Goal: Task Accomplishment & Management: Use online tool/utility

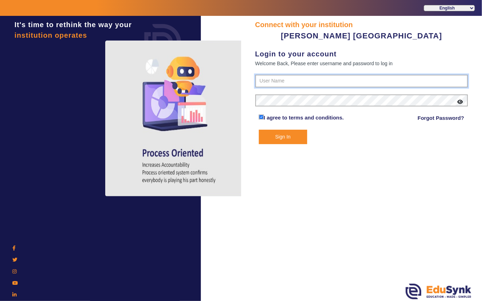
type input "7685859009"
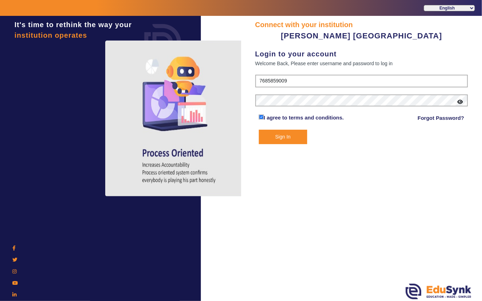
click at [284, 136] on button "Sign In" at bounding box center [283, 137] width 48 height 14
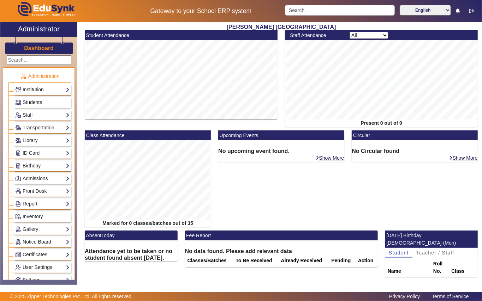
click at [35, 105] on span "Students" at bounding box center [32, 103] width 19 height 6
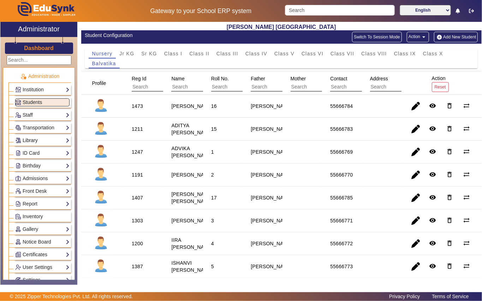
click at [28, 140] on link "Library" at bounding box center [42, 141] width 54 height 8
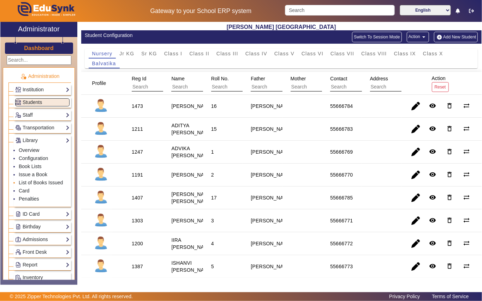
click at [30, 187] on li "List of Books Issued" at bounding box center [44, 183] width 51 height 8
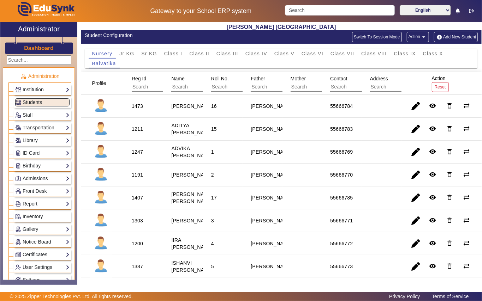
click at [37, 140] on link "Library" at bounding box center [42, 141] width 54 height 8
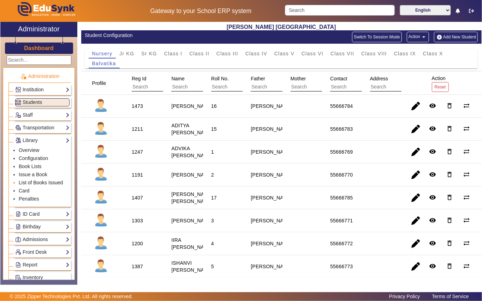
click at [42, 181] on link "List of Books Issued" at bounding box center [41, 183] width 44 height 6
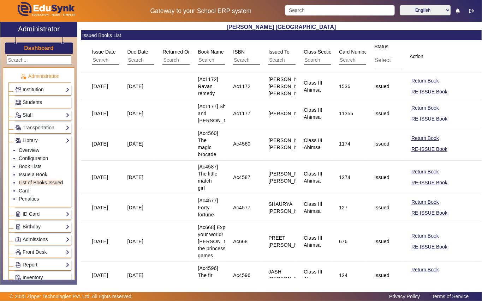
click at [319, 62] on input "text" at bounding box center [335, 60] width 63 height 9
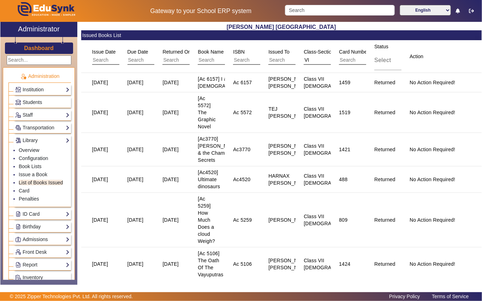
type input "V"
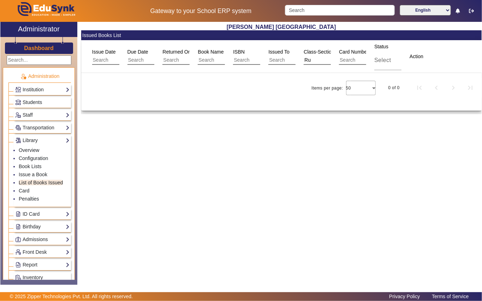
type input "R"
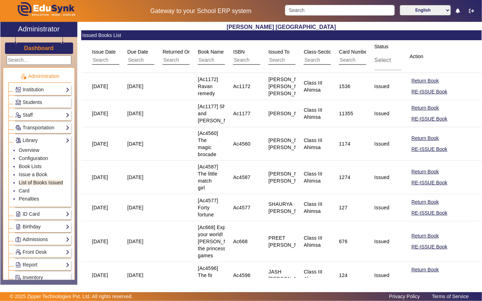
type input "V"
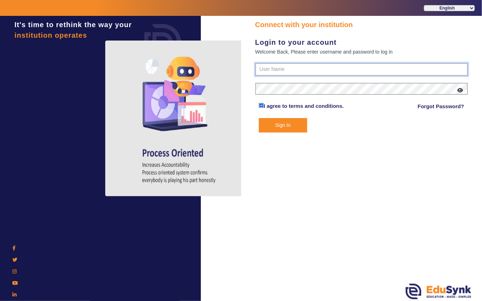
type input "7685859009"
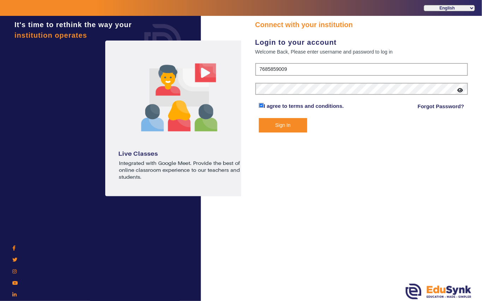
click at [283, 126] on button "Sign In" at bounding box center [283, 125] width 48 height 14
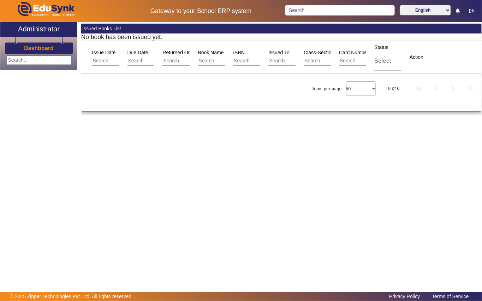
click at [323, 62] on input "text" at bounding box center [335, 60] width 63 height 9
type input "VIII RU"
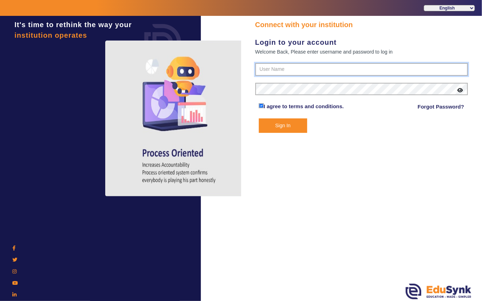
type input "7685859009"
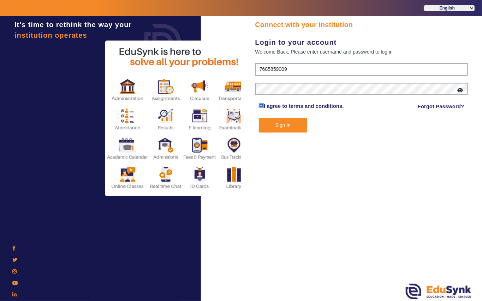
click at [282, 126] on button "Sign In" at bounding box center [283, 125] width 48 height 14
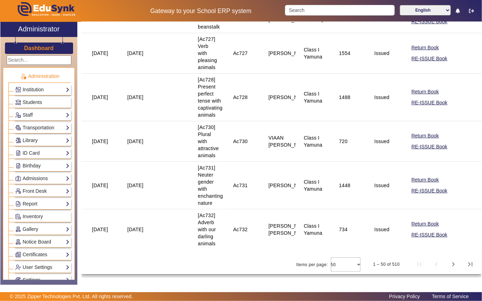
scroll to position [1722, 0]
click at [449, 264] on span "Next page" at bounding box center [453, 264] width 17 height 17
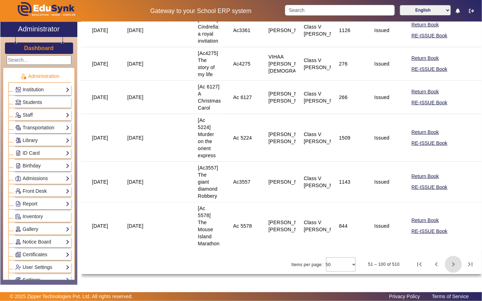
scroll to position [1750, 0]
click at [449, 264] on span "Next page" at bounding box center [453, 264] width 17 height 17
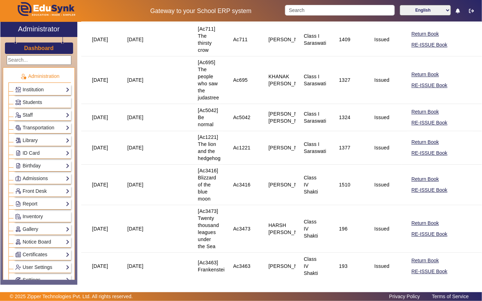
scroll to position [1130, 0]
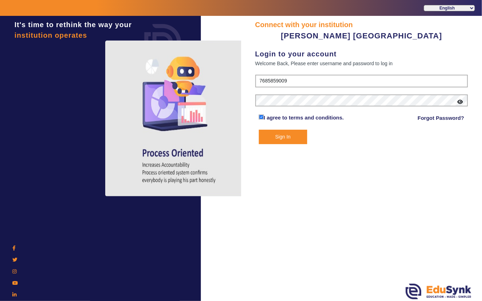
click at [277, 136] on button "Sign In" at bounding box center [283, 137] width 48 height 14
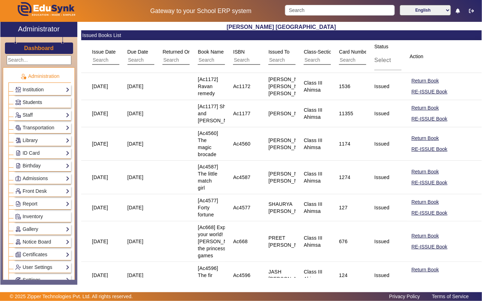
click at [34, 102] on span "Students" at bounding box center [32, 103] width 19 height 6
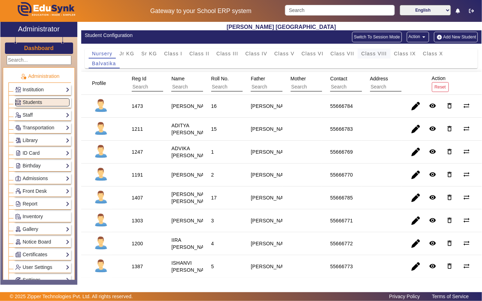
click at [371, 53] on span "Class VIII" at bounding box center [373, 53] width 25 height 5
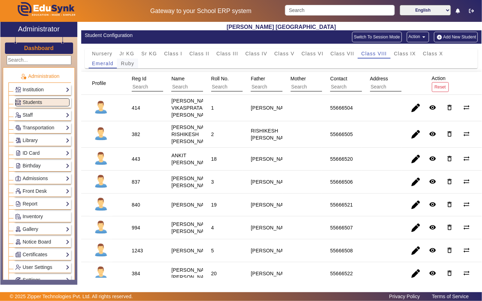
click at [129, 63] on span "Ruby" at bounding box center [127, 63] width 13 height 5
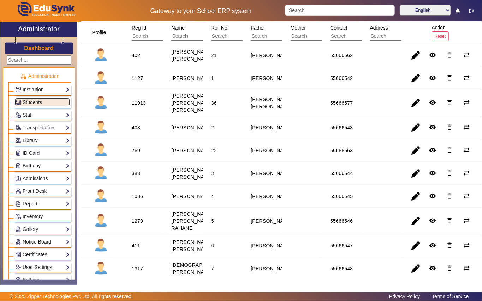
scroll to position [141, 0]
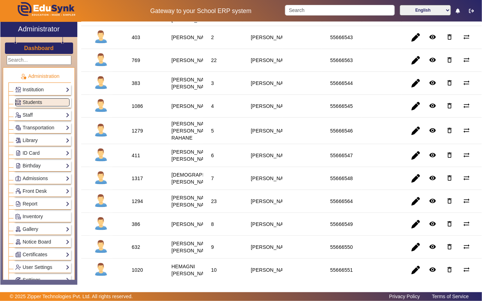
click at [132, 64] on div "769" at bounding box center [136, 60] width 8 height 7
copy div "769"
click at [36, 140] on link "Library" at bounding box center [42, 141] width 54 height 8
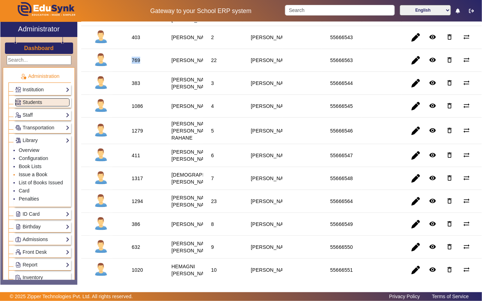
click at [33, 175] on link "Issue a Book" at bounding box center [33, 175] width 29 height 6
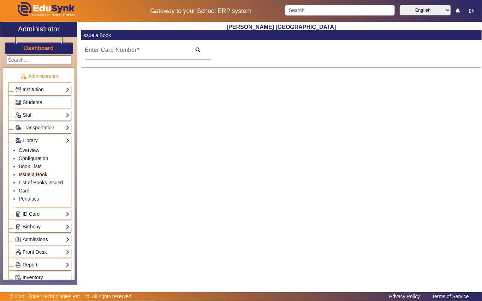
click at [159, 51] on input "Enter Card Number" at bounding box center [136, 53] width 102 height 8
paste input "769"
type input "769"
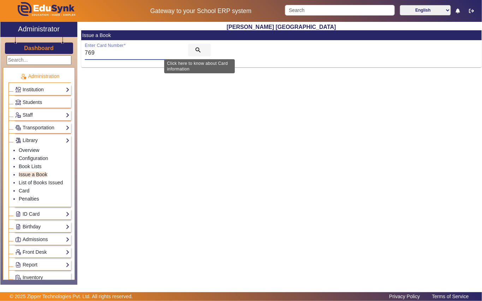
click at [197, 50] on mat-icon "search" at bounding box center [198, 50] width 7 height 7
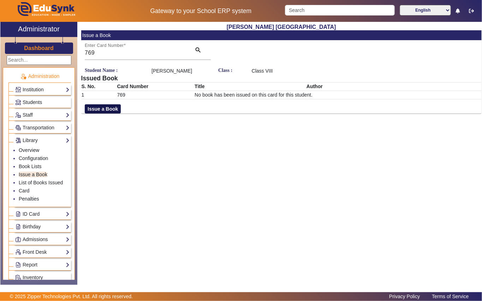
click at [111, 109] on button "Issue a Book" at bounding box center [103, 108] width 36 height 9
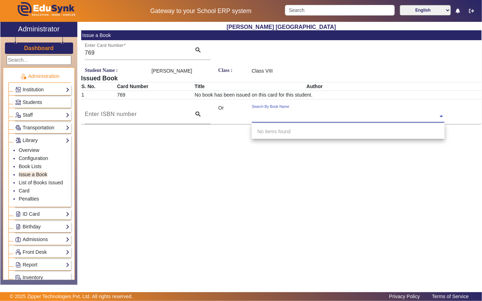
click at [348, 116] on input "text" at bounding box center [348, 116] width 193 height 7
type input "5061"
click at [286, 129] on span "[Ac5061] Finding love:[PERSON_NAME] Diaries" at bounding box center [310, 132] width 106 height 6
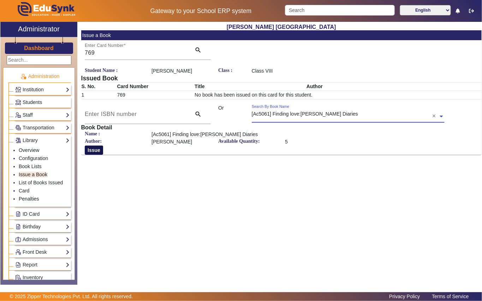
click at [96, 149] on button "Issue" at bounding box center [94, 150] width 18 height 9
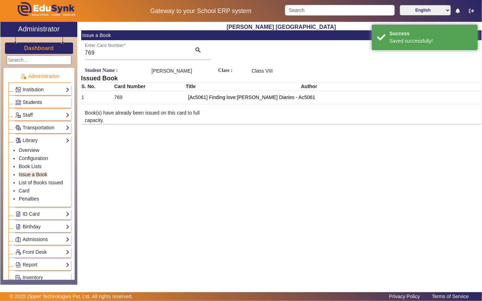
click at [42, 101] on span "Students" at bounding box center [32, 103] width 19 height 6
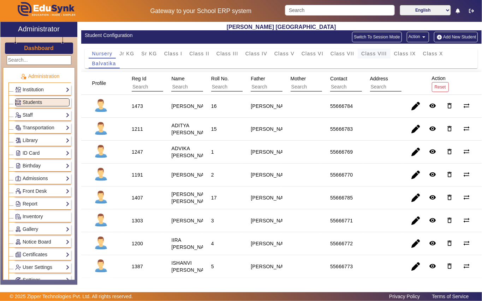
click at [375, 52] on span "Class VIII" at bounding box center [373, 53] width 25 height 5
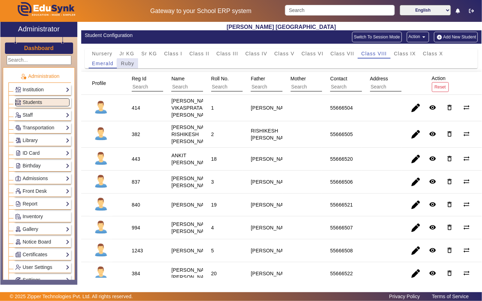
click at [133, 65] on span "Ruby" at bounding box center [127, 63] width 13 height 5
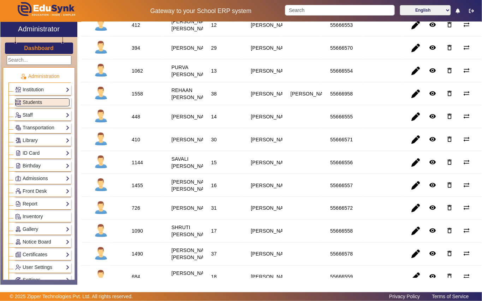
scroll to position [612, 0]
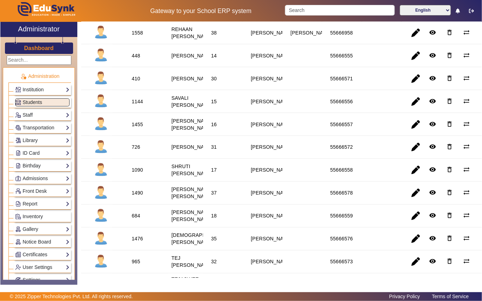
click at [136, 59] on div "448" at bounding box center [136, 55] width 8 height 7
copy div "448"
click at [30, 143] on link "Library" at bounding box center [42, 141] width 54 height 8
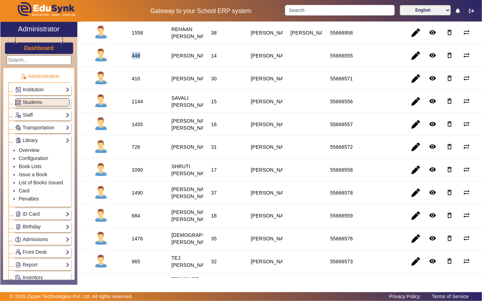
click at [38, 142] on link "Library" at bounding box center [42, 141] width 54 height 8
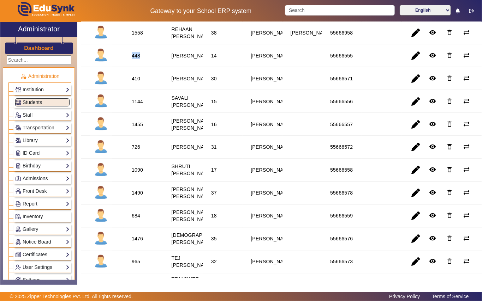
click at [35, 143] on link "Library" at bounding box center [42, 141] width 54 height 8
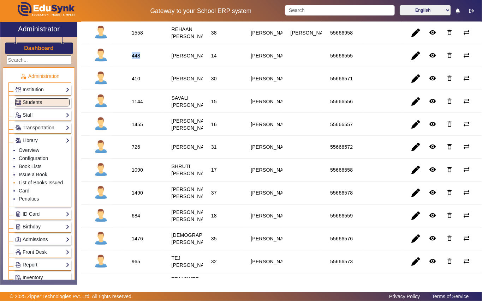
click at [36, 182] on link "List of Books Issued" at bounding box center [41, 183] width 44 height 6
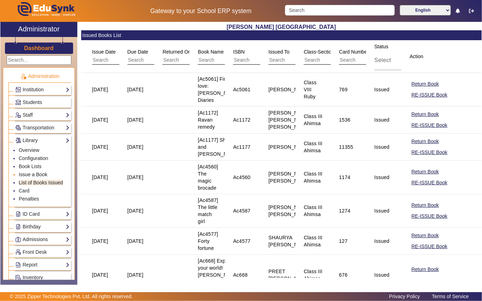
click at [43, 176] on link "Issue a Book" at bounding box center [33, 175] width 29 height 6
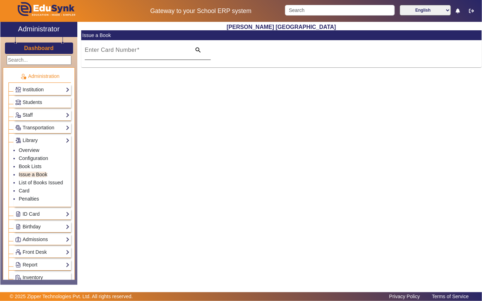
click at [177, 48] on div "Enter Card Number" at bounding box center [136, 50] width 102 height 20
paste input "448"
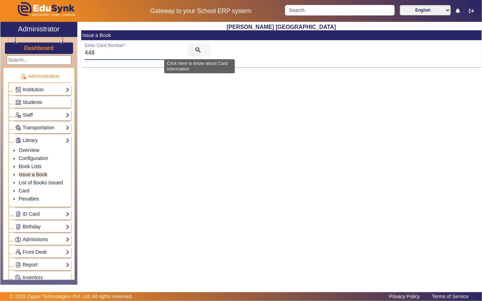
type input "448"
click at [198, 51] on mat-icon "search" at bounding box center [198, 50] width 7 height 7
click at [197, 50] on mat-icon "search" at bounding box center [198, 50] width 7 height 7
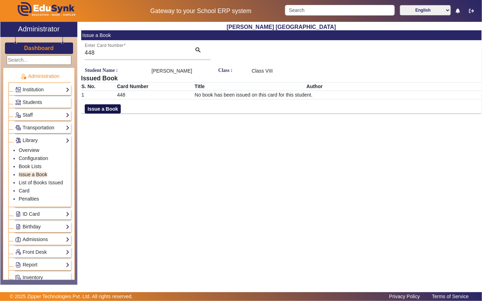
click at [107, 112] on button "Issue a Book" at bounding box center [103, 108] width 36 height 9
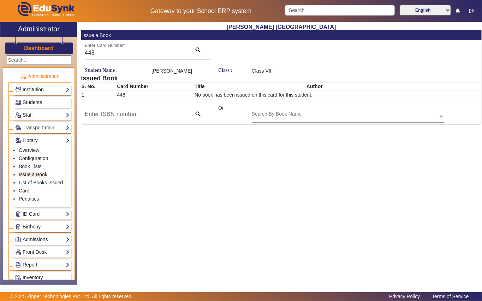
click at [318, 111] on div "Search By Book Name" at bounding box center [345, 108] width 186 height 8
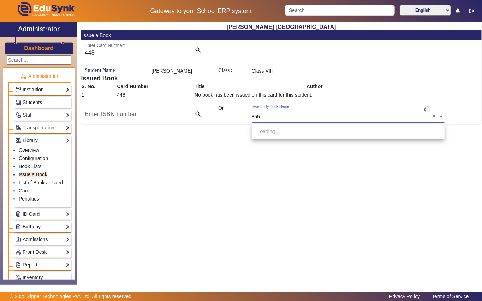
type input "3559"
click at [301, 132] on span "[Ac3559] The Mystery of [GEOGRAPHIC_DATA]" at bounding box center [310, 132] width 106 height 6
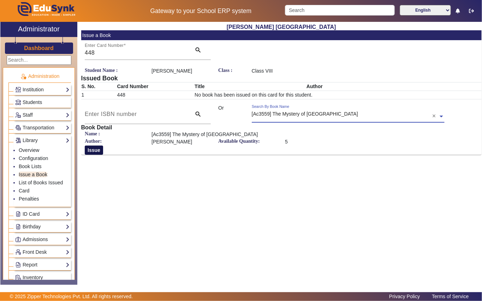
click at [91, 149] on button "Issue" at bounding box center [94, 150] width 18 height 9
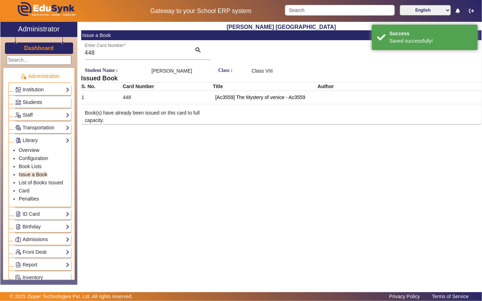
click at [44, 104] on link "Students" at bounding box center [42, 102] width 54 height 8
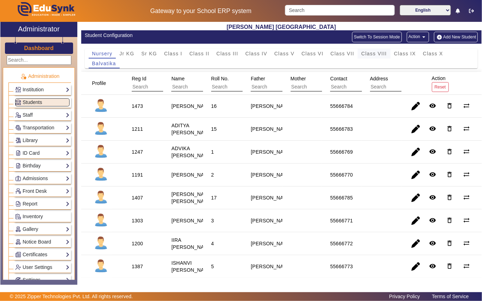
click at [379, 53] on span "Class VIII" at bounding box center [373, 53] width 25 height 5
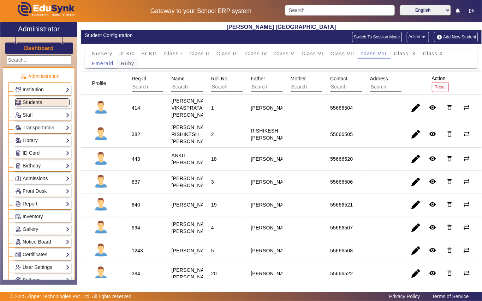
click at [129, 63] on span "Ruby" at bounding box center [127, 63] width 13 height 5
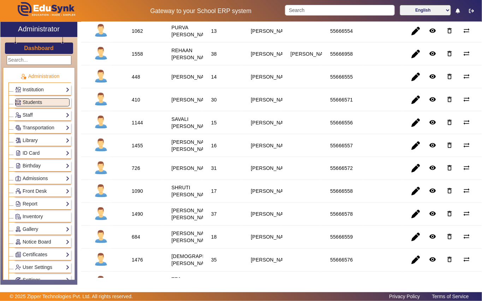
scroll to position [612, 0]
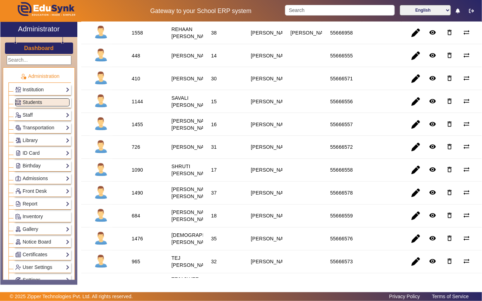
click at [134, 105] on div "1144" at bounding box center [137, 101] width 11 height 7
copy div "1144"
click at [24, 143] on link "Library" at bounding box center [42, 141] width 54 height 8
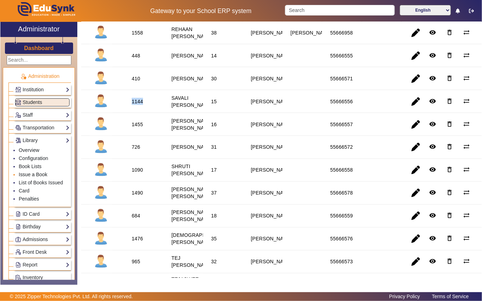
click at [30, 175] on link "Issue a Book" at bounding box center [33, 175] width 29 height 6
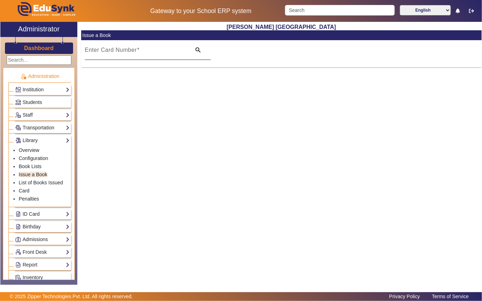
click at [211, 55] on div at bounding box center [211, 55] width 0 height 0
paste input "1144"
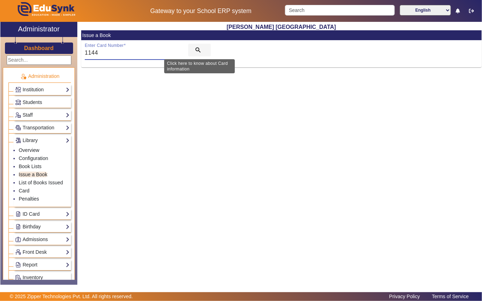
type input "1144"
click at [197, 49] on mat-icon "search" at bounding box center [198, 50] width 7 height 7
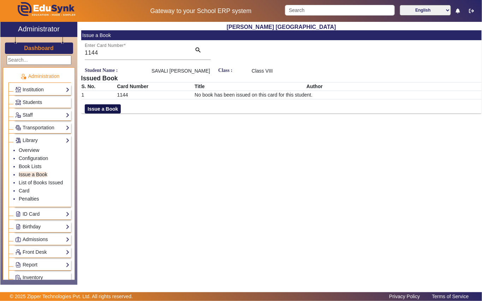
click at [112, 109] on button "Issue a Book" at bounding box center [103, 108] width 36 height 9
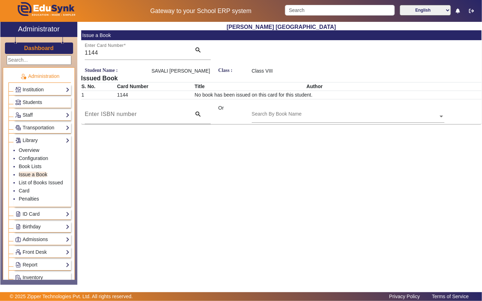
click at [319, 112] on div "Search By Book Name" at bounding box center [345, 108] width 186 height 8
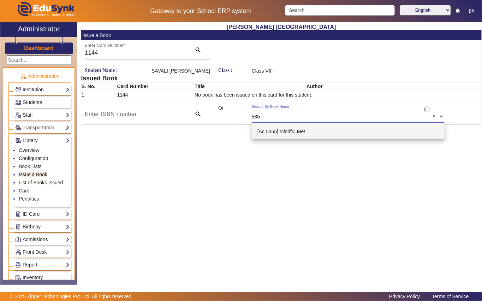
type input "5355"
click at [284, 133] on span "[Ac 5355] Mindful Me!" at bounding box center [281, 132] width 48 height 6
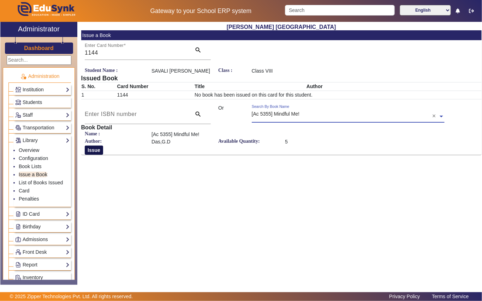
click at [92, 152] on button "Issue" at bounding box center [94, 150] width 18 height 9
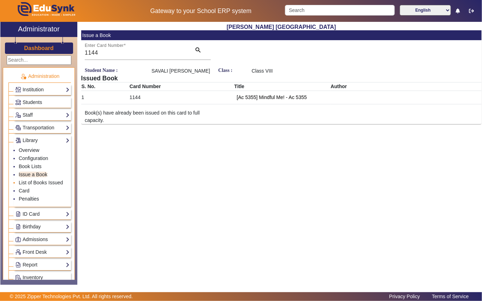
click at [35, 187] on li "List of Books Issued" at bounding box center [44, 183] width 51 height 8
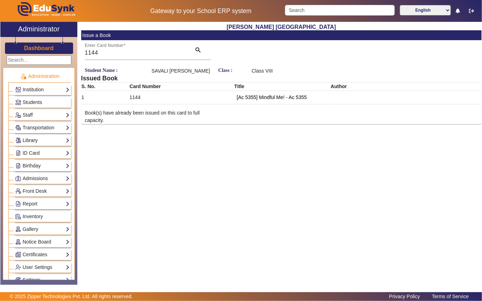
click at [30, 140] on link "Library" at bounding box center [42, 141] width 54 height 8
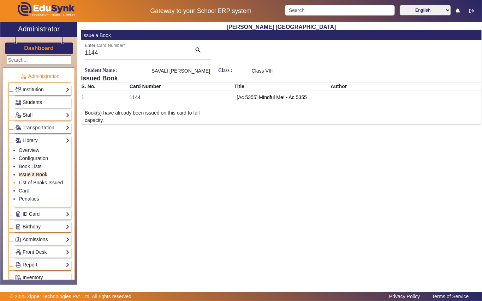
click at [38, 184] on link "List of Books Issued" at bounding box center [41, 183] width 44 height 6
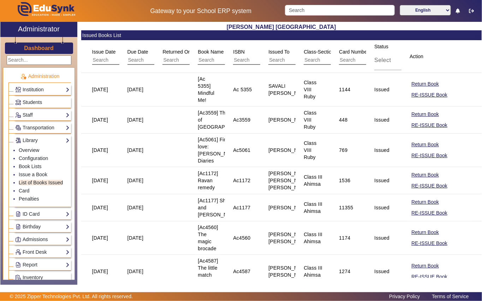
click at [325, 62] on input "text" at bounding box center [335, 60] width 63 height 9
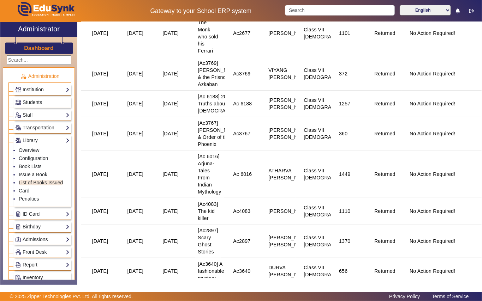
scroll to position [47, 0]
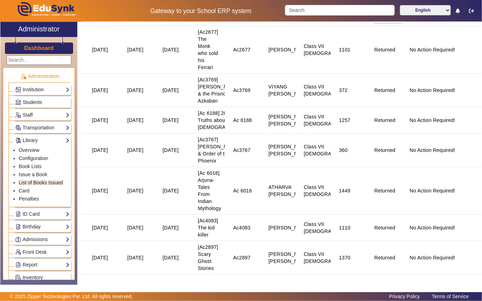
type input "VII Yaju"
click at [40, 102] on span "Students" at bounding box center [32, 103] width 19 height 6
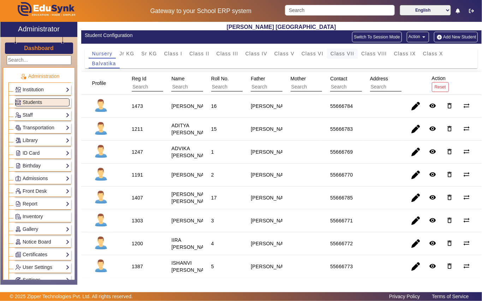
click at [347, 54] on span "Class VII" at bounding box center [342, 53] width 24 height 5
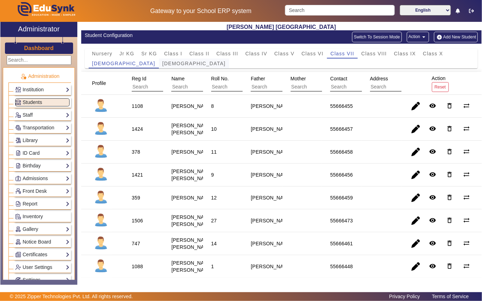
click at [162, 61] on span "[DEMOGRAPHIC_DATA]" at bounding box center [193, 63] width 63 height 5
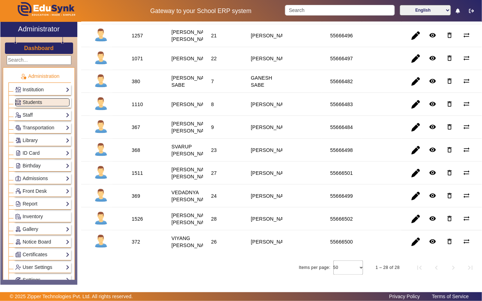
scroll to position [593, 0]
click at [138, 170] on div "1511" at bounding box center [137, 173] width 11 height 7
copy div "1511"
click at [44, 141] on link "Library" at bounding box center [42, 141] width 54 height 8
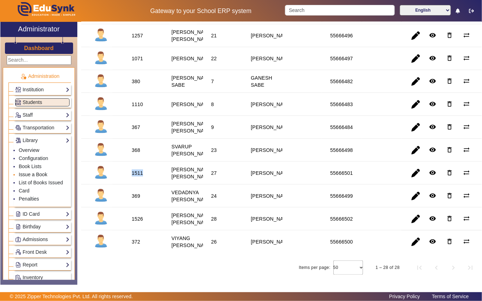
click at [43, 177] on link "Issue a Book" at bounding box center [33, 175] width 29 height 6
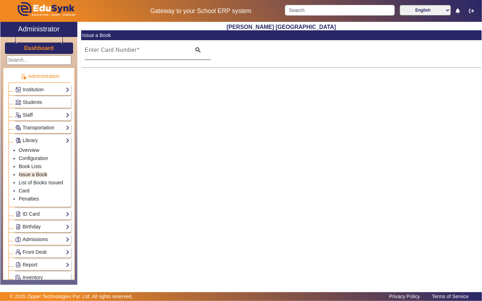
click at [169, 55] on input "Enter Card Number" at bounding box center [136, 53] width 102 height 8
paste input "1511"
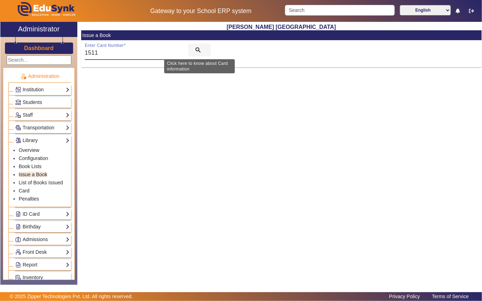
type input "1511"
click at [197, 51] on mat-icon "search" at bounding box center [198, 50] width 7 height 7
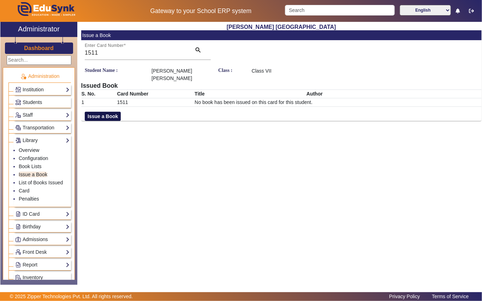
click at [101, 116] on button "Issue a Book" at bounding box center [103, 116] width 36 height 9
click at [333, 121] on input "text" at bounding box center [348, 124] width 193 height 7
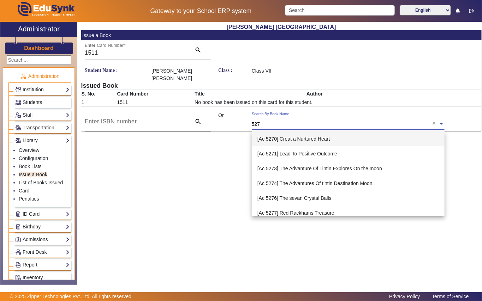
type input "5276"
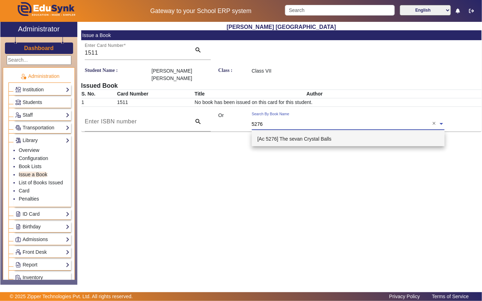
click at [315, 142] on div "[Ac 5276] The sevan Crystal Balls" at bounding box center [348, 139] width 193 height 15
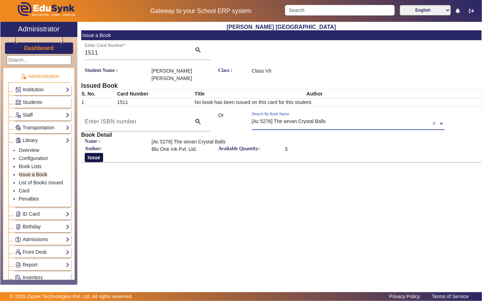
click at [98, 160] on button "Issue" at bounding box center [94, 157] width 18 height 9
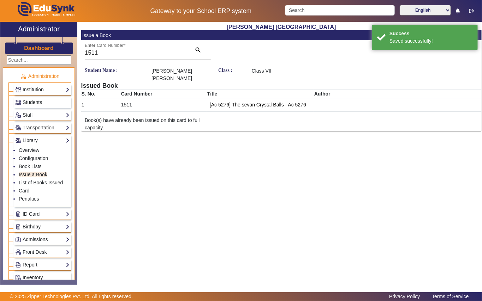
click at [40, 100] on span "Students" at bounding box center [32, 103] width 19 height 6
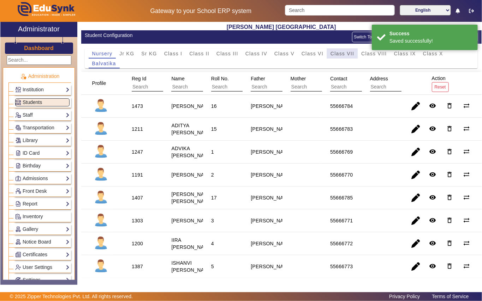
click at [339, 54] on span "Class VII" at bounding box center [342, 53] width 24 height 5
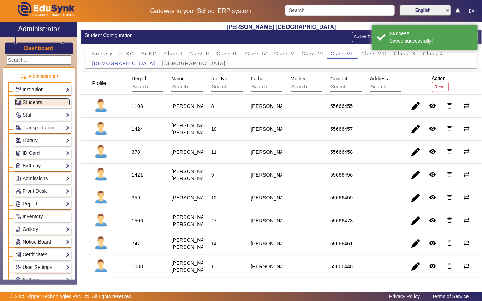
click at [162, 64] on span "[DEMOGRAPHIC_DATA]" at bounding box center [193, 63] width 63 height 5
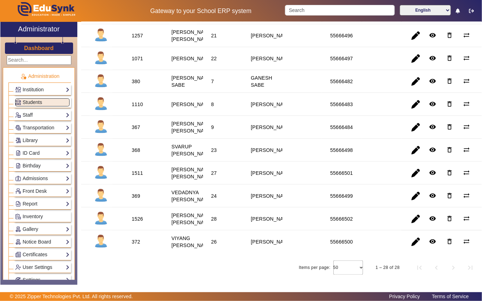
scroll to position [565, 0]
click at [135, 131] on div "367" at bounding box center [136, 127] width 8 height 7
copy div "367"
click at [46, 138] on link "Library" at bounding box center [42, 141] width 54 height 8
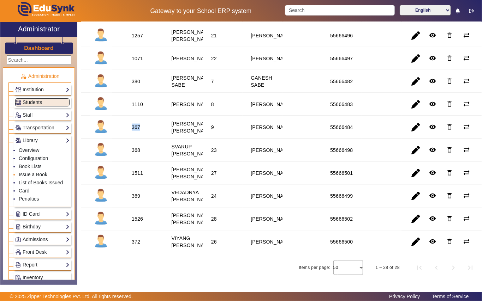
click at [42, 174] on link "Issue a Book" at bounding box center [33, 175] width 29 height 6
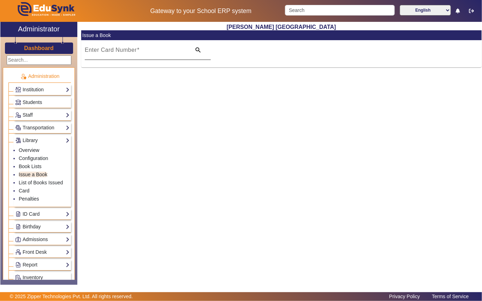
click at [169, 56] on input "Enter Card Number" at bounding box center [136, 53] width 102 height 8
paste input "367"
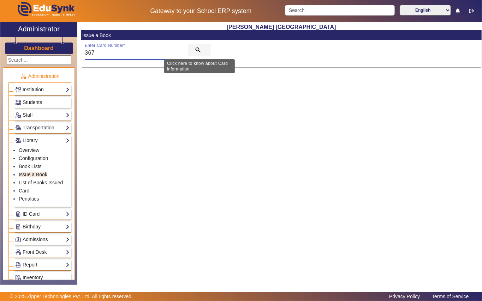
type input "367"
click at [196, 50] on mat-icon "search" at bounding box center [198, 50] width 7 height 7
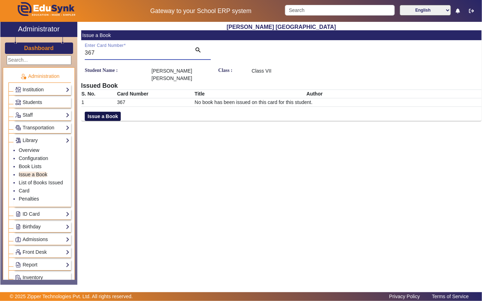
click at [100, 118] on button "Issue a Book" at bounding box center [103, 116] width 36 height 9
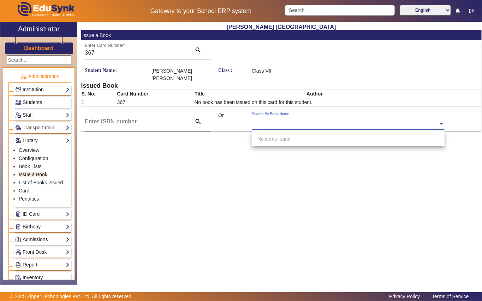
drag, startPoint x: 321, startPoint y: 118, endPoint x: 306, endPoint y: 124, distance: 16.3
click at [319, 118] on div "Search By Book Name" at bounding box center [345, 116] width 186 height 8
type input "3946"
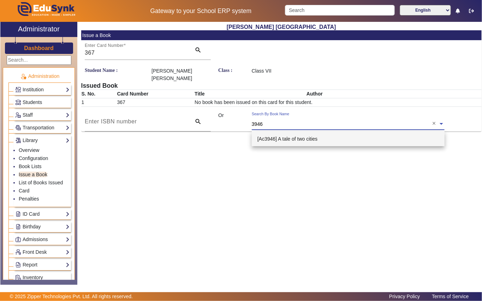
click at [289, 138] on span "[Ac3946] A tale of two cities" at bounding box center [287, 139] width 60 height 6
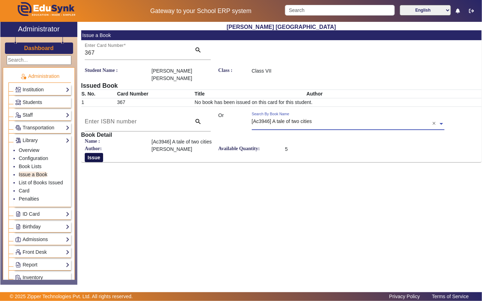
click at [95, 159] on button "Issue" at bounding box center [94, 157] width 18 height 9
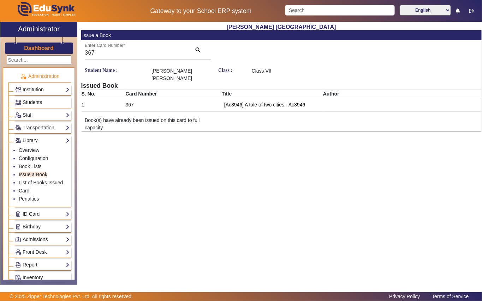
click at [36, 101] on span "Students" at bounding box center [32, 103] width 19 height 6
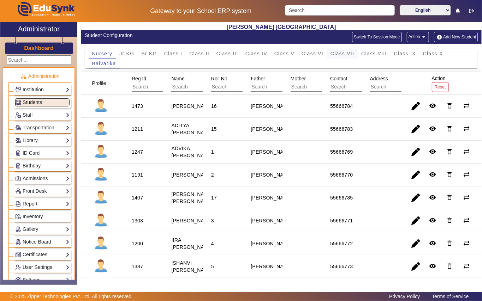
click at [347, 54] on span "Class VII" at bounding box center [342, 53] width 24 height 5
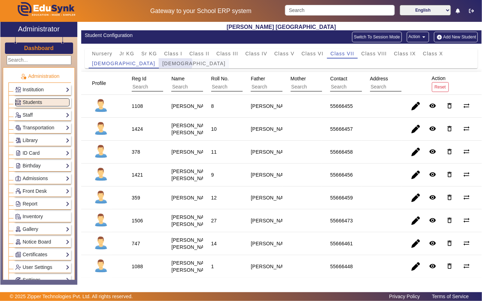
click at [162, 64] on span "[DEMOGRAPHIC_DATA]" at bounding box center [193, 63] width 63 height 5
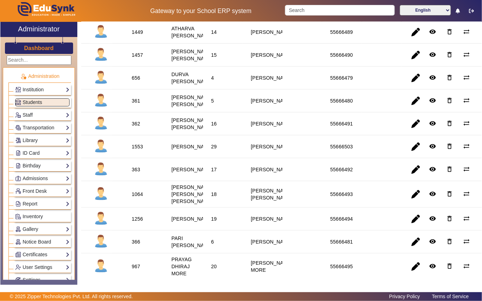
scroll to position [235, 0]
click at [138, 104] on div "361" at bounding box center [136, 100] width 8 height 7
click at [137, 104] on div "361" at bounding box center [136, 100] width 8 height 7
copy div "361"
click at [39, 144] on link "Library" at bounding box center [42, 141] width 54 height 8
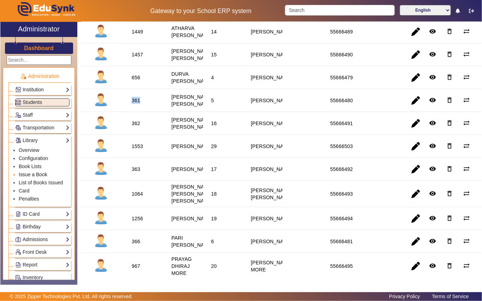
click at [38, 177] on link "Issue a Book" at bounding box center [33, 175] width 29 height 6
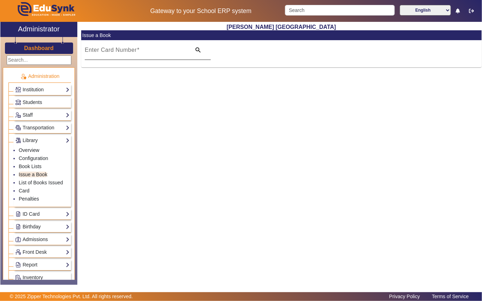
click at [171, 53] on input "Enter Card Number" at bounding box center [136, 53] width 102 height 8
paste input "361"
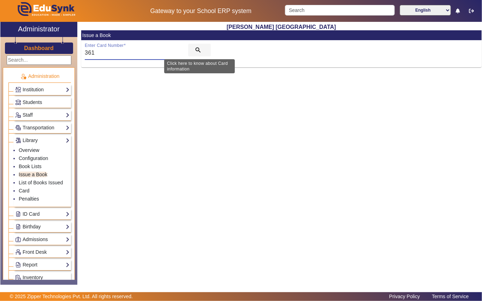
type input "361"
click at [198, 51] on mat-icon "search" at bounding box center [198, 50] width 7 height 7
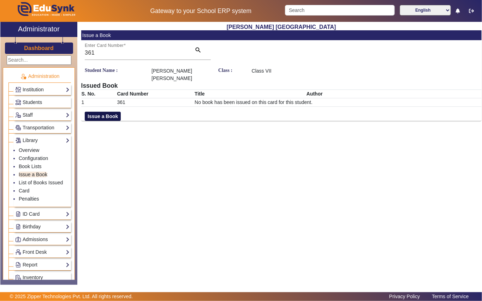
click at [100, 116] on button "Issue a Book" at bounding box center [103, 116] width 36 height 9
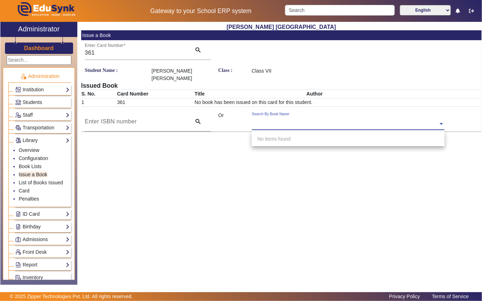
click at [316, 121] on input "text" at bounding box center [348, 124] width 193 height 7
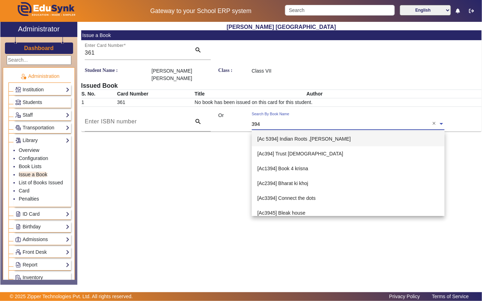
type input "3940"
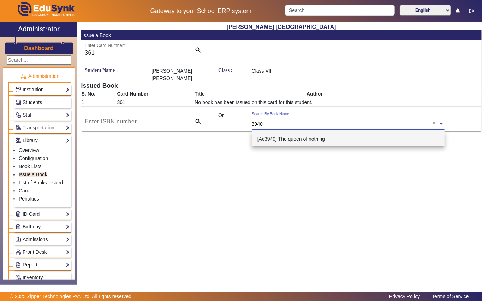
click at [313, 138] on span "[Ac3940] The queen of nothing" at bounding box center [290, 139] width 67 height 6
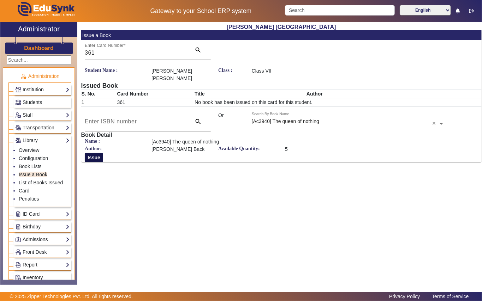
click at [92, 158] on button "Issue" at bounding box center [94, 157] width 18 height 9
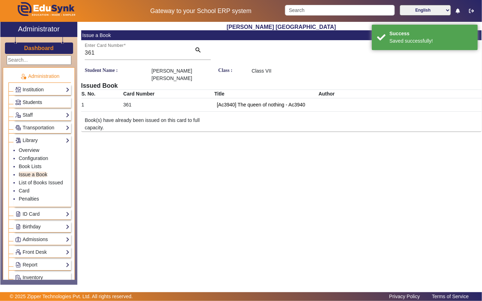
click at [40, 103] on span "Students" at bounding box center [32, 103] width 19 height 6
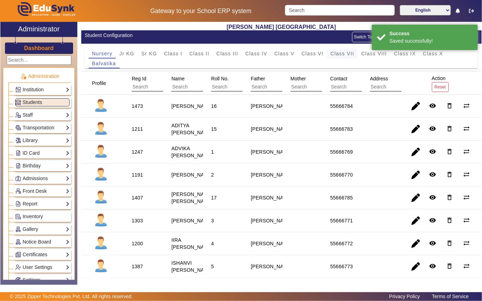
click at [344, 54] on span "Class VII" at bounding box center [342, 53] width 24 height 5
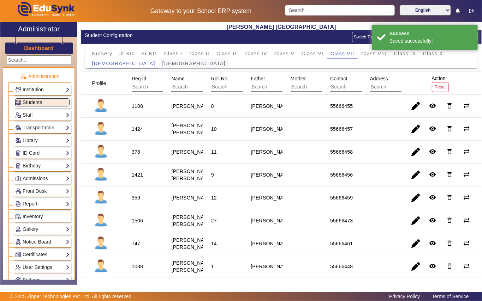
click at [162, 65] on span "[DEMOGRAPHIC_DATA]" at bounding box center [193, 63] width 63 height 5
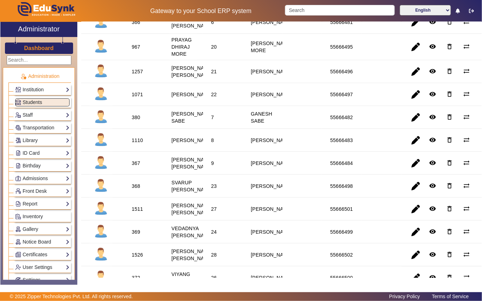
scroll to position [471, 0]
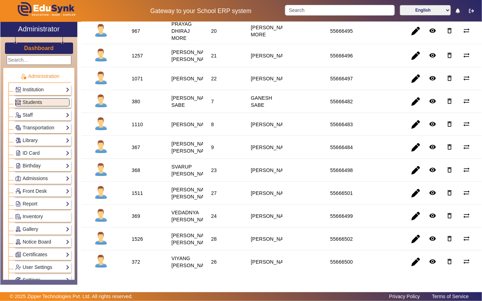
click at [135, 105] on div "380" at bounding box center [136, 101] width 8 height 7
copy div "380"
click at [33, 143] on link "Library" at bounding box center [42, 141] width 54 height 8
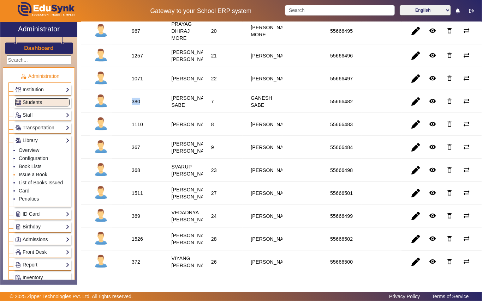
click at [37, 177] on link "Issue a Book" at bounding box center [33, 175] width 29 height 6
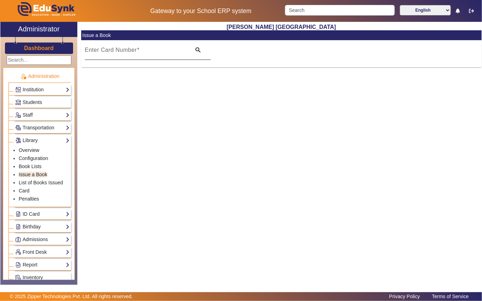
click at [167, 47] on div "Enter Card Number" at bounding box center [136, 50] width 102 height 20
paste input "380"
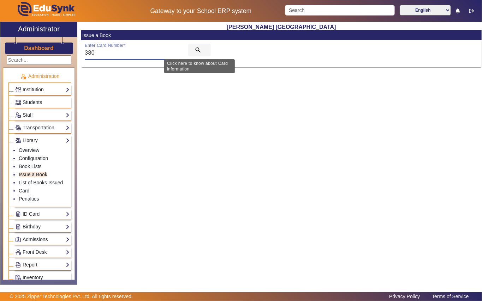
type input "380"
click at [196, 49] on mat-icon "search" at bounding box center [198, 50] width 7 height 7
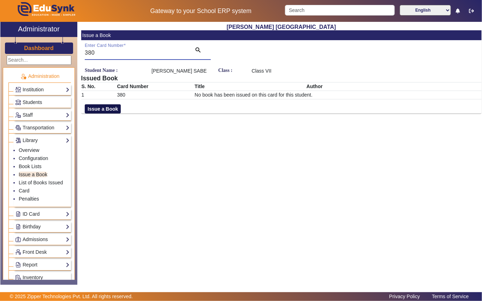
click at [112, 108] on button "Issue a Book" at bounding box center [103, 108] width 36 height 9
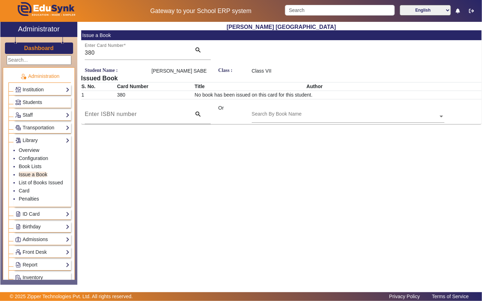
click at [320, 113] on input "text" at bounding box center [348, 116] width 193 height 7
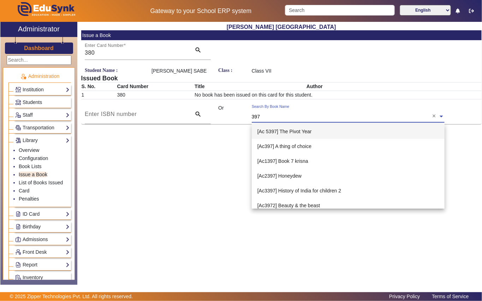
type input "3973"
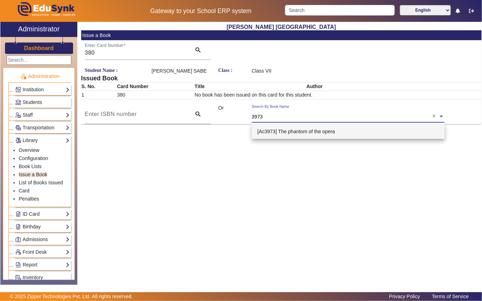
click at [316, 132] on span "[Ac3973] The phantom of the opera" at bounding box center [296, 132] width 78 height 6
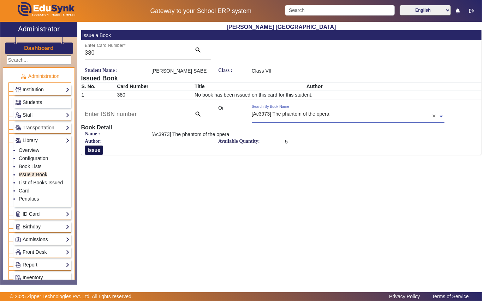
click at [91, 150] on button "Issue" at bounding box center [94, 150] width 18 height 9
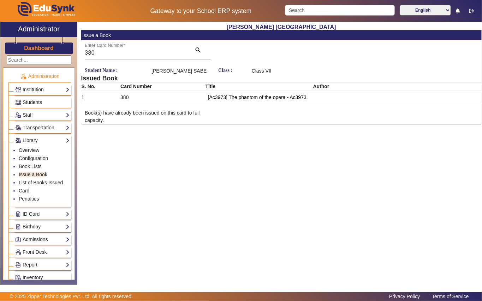
click at [34, 102] on span "Students" at bounding box center [32, 103] width 19 height 6
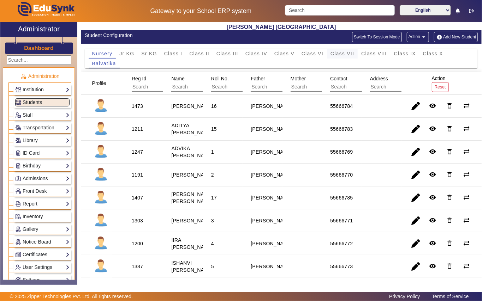
click at [347, 55] on span "Class VII" at bounding box center [342, 53] width 24 height 5
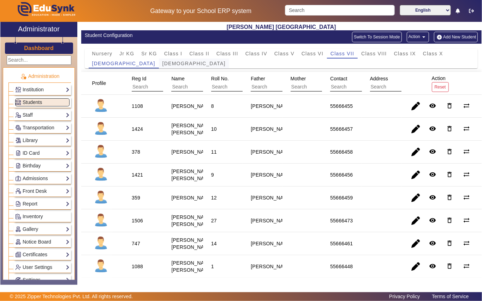
click at [162, 64] on span "[DEMOGRAPHIC_DATA]" at bounding box center [193, 63] width 63 height 5
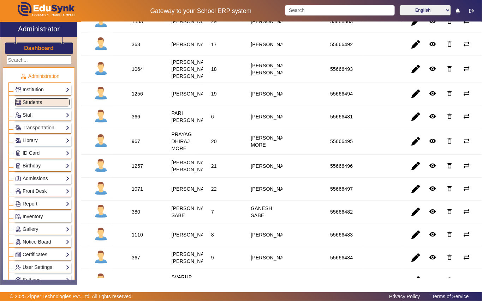
scroll to position [376, 0]
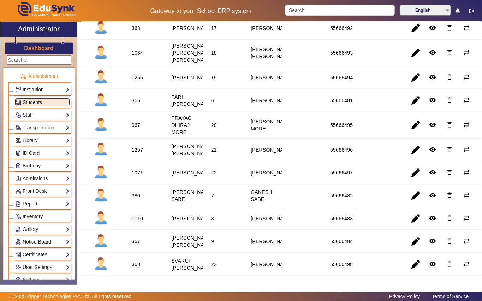
click at [137, 104] on div "366" at bounding box center [136, 100] width 8 height 7
copy div "366"
click at [38, 140] on link "Library" at bounding box center [42, 141] width 54 height 8
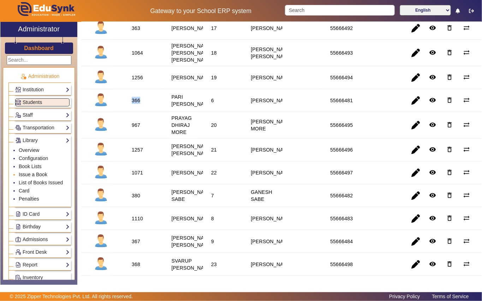
click at [40, 176] on link "Issue a Book" at bounding box center [33, 175] width 29 height 6
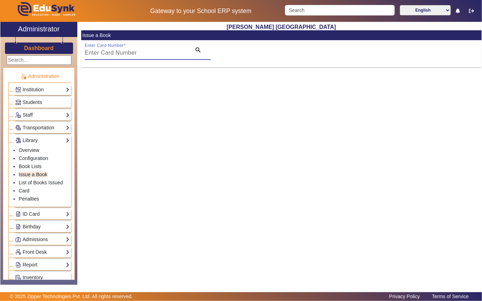
click at [157, 53] on input "Enter Card Number" at bounding box center [136, 53] width 102 height 8
paste input "366"
type input "366"
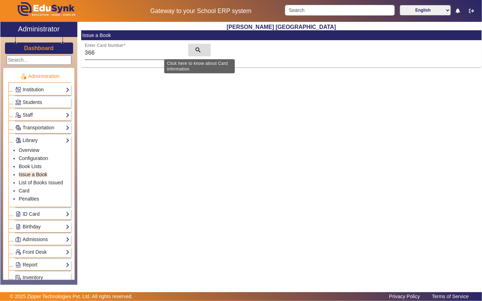
click at [196, 49] on mat-icon "search" at bounding box center [198, 50] width 7 height 7
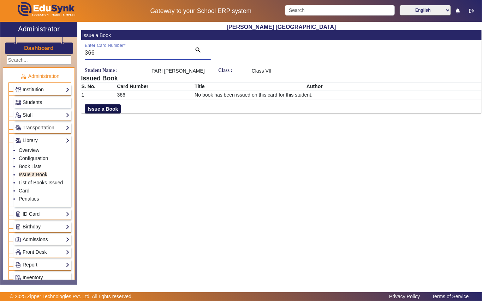
click at [103, 108] on button "Issue a Book" at bounding box center [103, 108] width 36 height 9
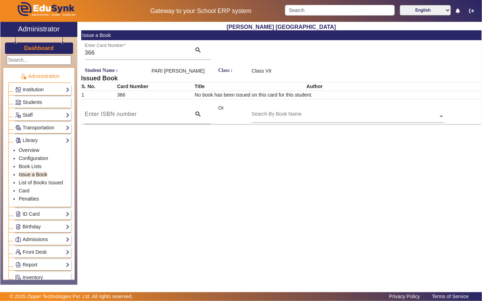
click at [317, 110] on div "Search By Book Name" at bounding box center [345, 108] width 186 height 8
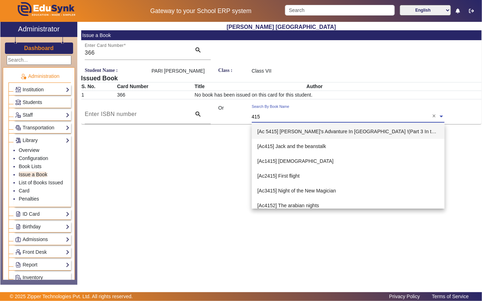
type input "4159"
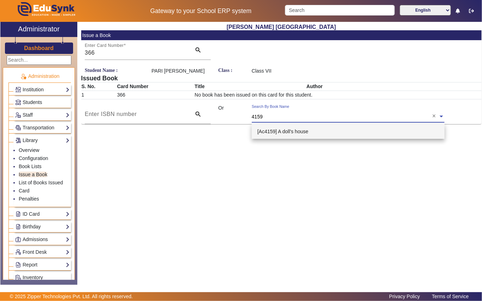
click at [300, 132] on span "[Ac4159] A doll's house" at bounding box center [282, 132] width 51 height 6
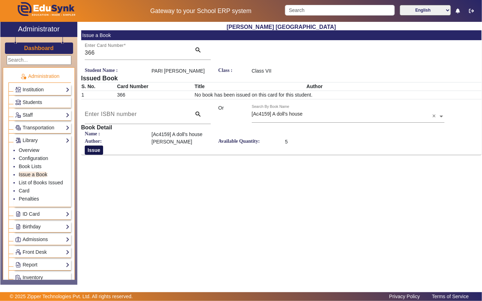
click at [98, 153] on button "Issue" at bounding box center [94, 150] width 18 height 9
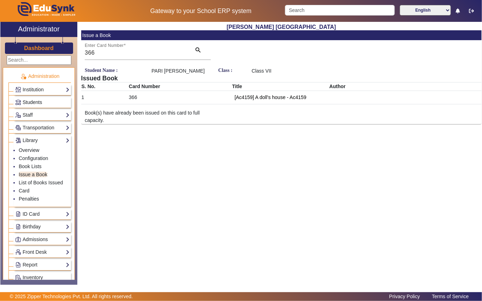
click at [43, 102] on link "Students" at bounding box center [42, 102] width 54 height 8
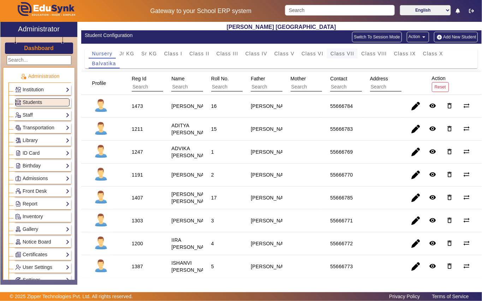
click at [336, 55] on span "Class VII" at bounding box center [342, 53] width 24 height 5
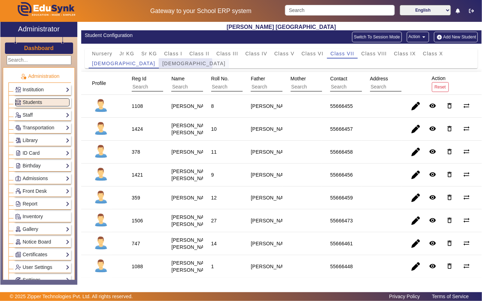
click at [162, 64] on span "[DEMOGRAPHIC_DATA]" at bounding box center [193, 63] width 63 height 5
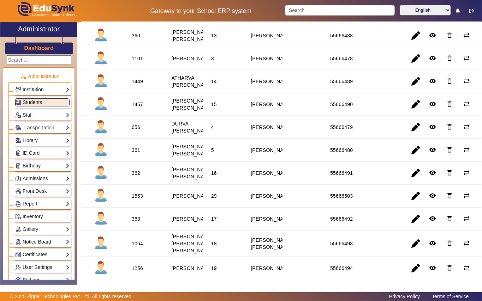
scroll to position [188, 0]
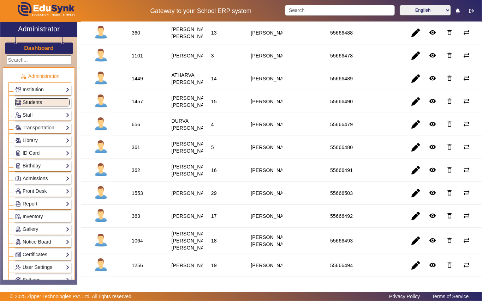
click at [137, 128] on div "656" at bounding box center [136, 124] width 8 height 7
copy div "656"
click at [40, 142] on link "Library" at bounding box center [42, 141] width 54 height 8
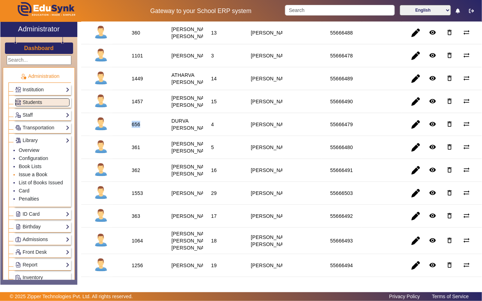
click at [40, 177] on link "Issue a Book" at bounding box center [33, 175] width 29 height 6
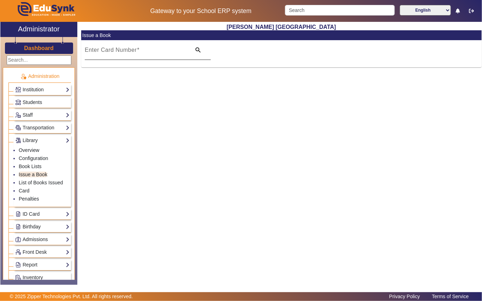
click at [169, 53] on input "Enter Card Number" at bounding box center [136, 53] width 102 height 8
paste input "656"
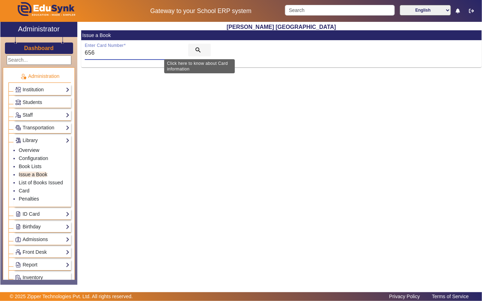
type input "656"
click at [196, 53] on mat-icon "search" at bounding box center [198, 50] width 7 height 7
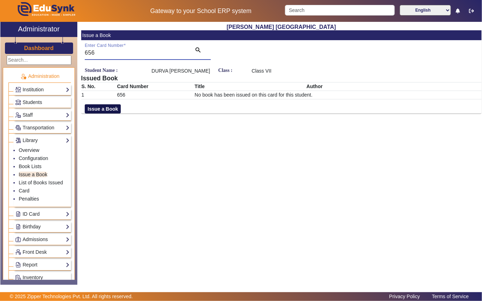
click at [111, 109] on button "Issue a Book" at bounding box center [103, 108] width 36 height 9
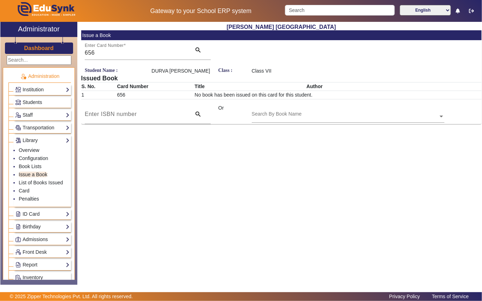
click at [319, 115] on input "text" at bounding box center [348, 116] width 193 height 7
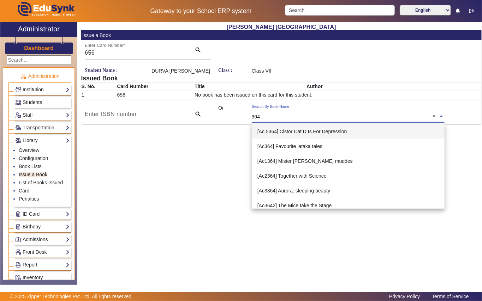
type input "3649"
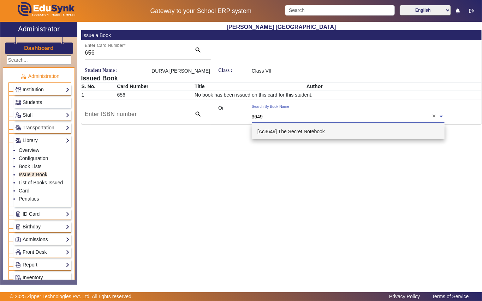
click at [297, 126] on div "[Ac3649] The Secret Notebook" at bounding box center [348, 131] width 193 height 15
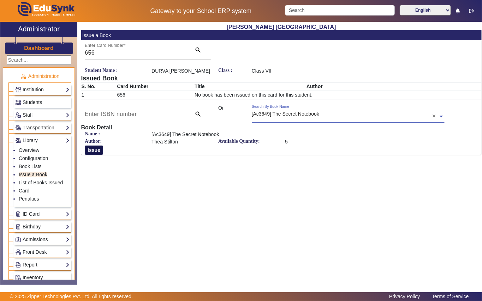
click at [97, 151] on button "Issue" at bounding box center [94, 150] width 18 height 9
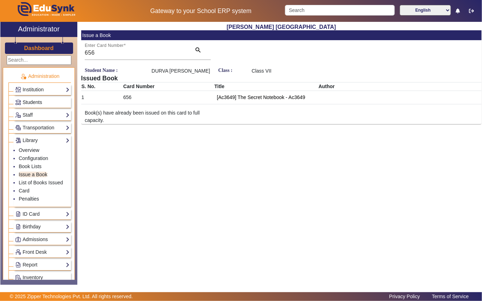
click at [45, 101] on link "Students" at bounding box center [42, 102] width 54 height 8
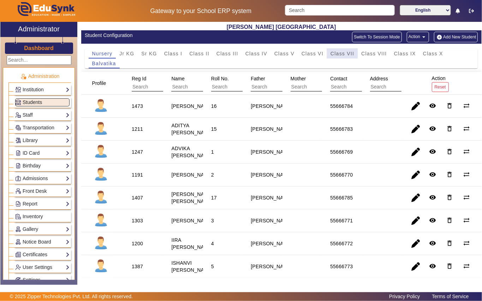
click at [340, 54] on span "Class VII" at bounding box center [342, 53] width 24 height 5
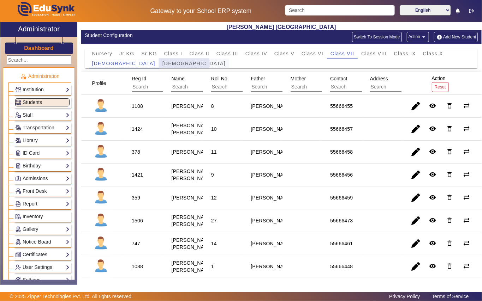
click at [162, 64] on span "[DEMOGRAPHIC_DATA]" at bounding box center [193, 63] width 63 height 5
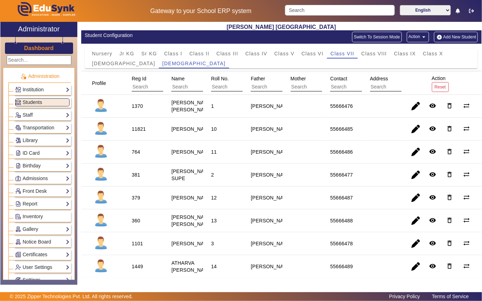
click at [140, 107] on div "1370" at bounding box center [137, 106] width 11 height 7
copy div "1370"
click at [34, 142] on link "Library" at bounding box center [42, 141] width 54 height 8
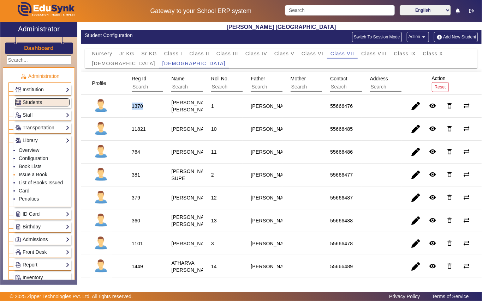
click at [39, 177] on link "Issue a Book" at bounding box center [33, 175] width 29 height 6
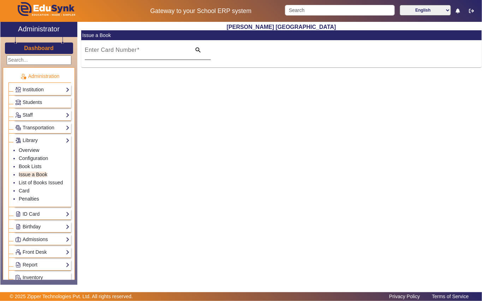
click at [151, 54] on input "Enter Card Number" at bounding box center [136, 53] width 102 height 8
paste input "1370"
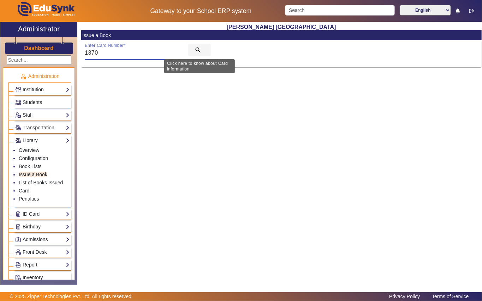
type input "1370"
click at [198, 50] on mat-icon "search" at bounding box center [198, 50] width 7 height 7
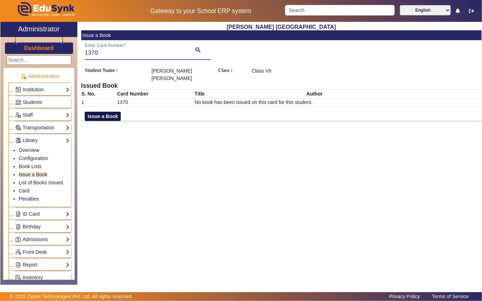
click at [96, 117] on button "Issue a Book" at bounding box center [103, 116] width 36 height 9
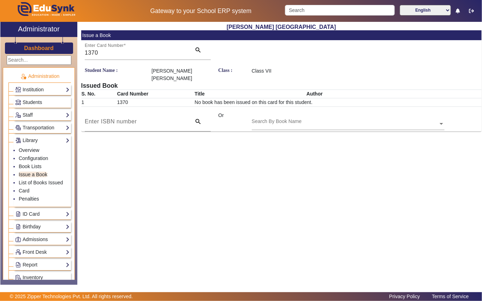
click at [327, 121] on input "text" at bounding box center [348, 124] width 193 height 7
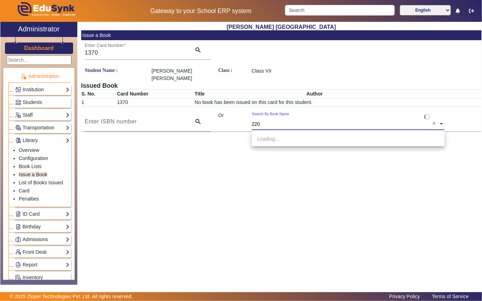
type input "2203"
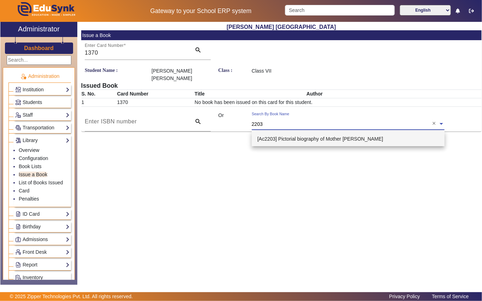
click at [330, 139] on span "[Ac2203] Pictorial biography of Mother [PERSON_NAME]" at bounding box center [320, 139] width 126 height 6
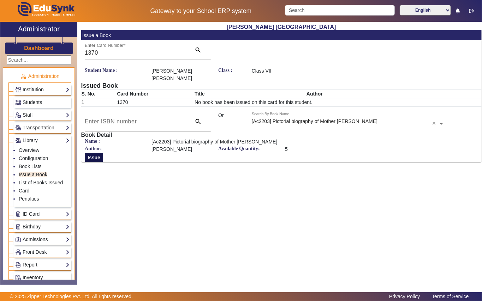
click at [97, 160] on button "Issue" at bounding box center [94, 157] width 18 height 9
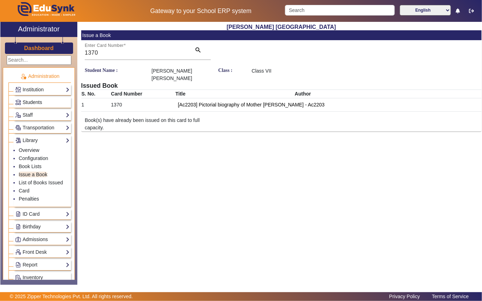
click at [43, 100] on link "Students" at bounding box center [42, 102] width 54 height 8
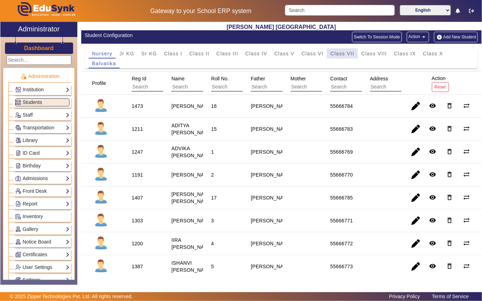
click at [336, 54] on span "Class VII" at bounding box center [342, 53] width 24 height 5
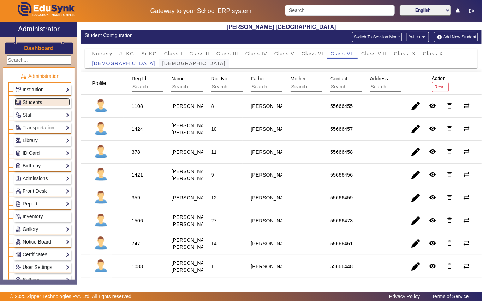
click at [162, 64] on span "[DEMOGRAPHIC_DATA]" at bounding box center [193, 63] width 63 height 5
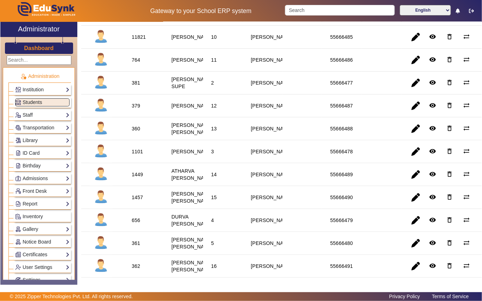
scroll to position [141, 0]
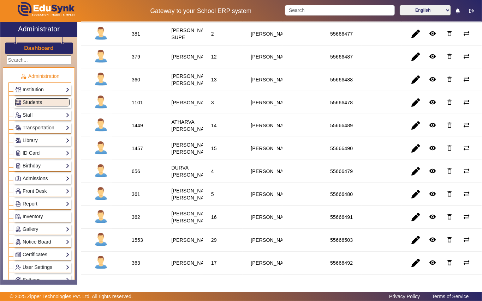
click at [136, 129] on div "1449" at bounding box center [137, 125] width 11 height 7
click at [40, 139] on link "Library" at bounding box center [42, 141] width 54 height 8
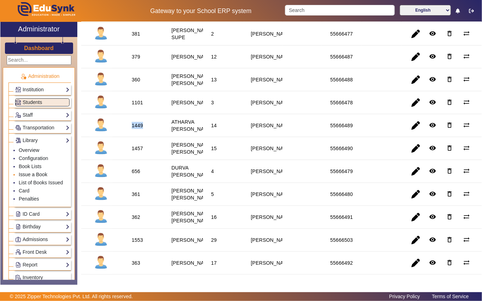
click at [35, 173] on link "Issue a Book" at bounding box center [33, 175] width 29 height 6
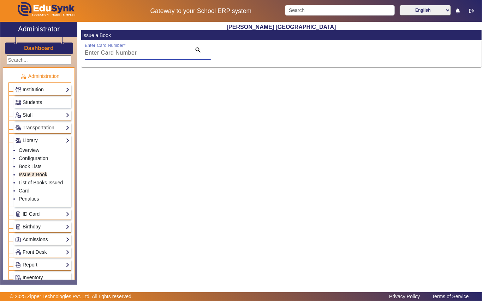
click at [158, 54] on input "Enter Card Number" at bounding box center [136, 53] width 102 height 8
paste input "1449"
type input "1449"
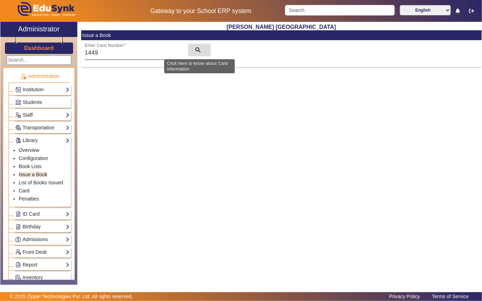
click at [197, 50] on mat-icon "search" at bounding box center [198, 50] width 7 height 7
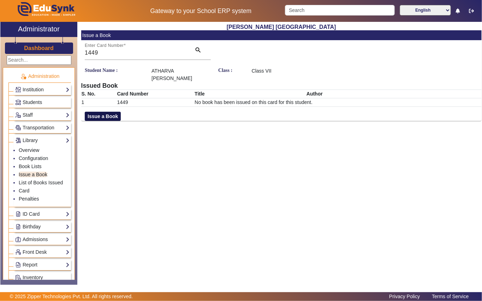
click at [107, 115] on button "Issue a Book" at bounding box center [103, 116] width 36 height 9
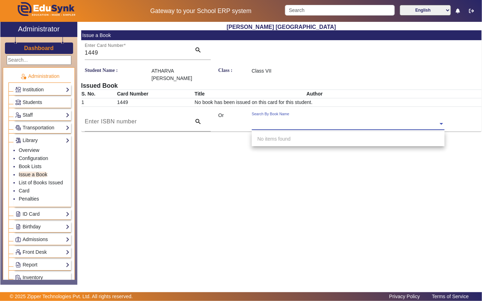
click at [311, 121] on input "text" at bounding box center [348, 124] width 193 height 7
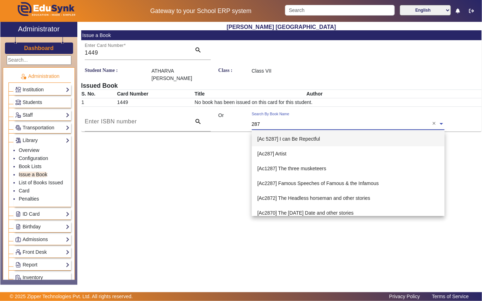
type input "2872"
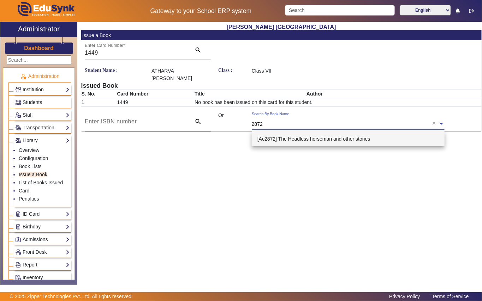
click at [304, 138] on span "[Ac2872] The Headless horseman and other stories" at bounding box center [313, 139] width 113 height 6
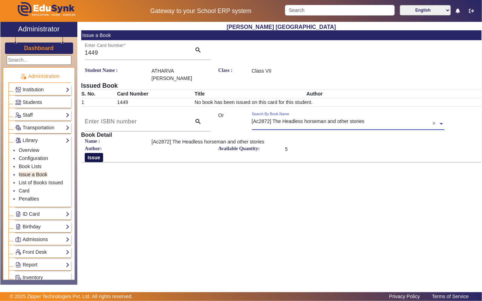
click at [95, 158] on button "Issue" at bounding box center [94, 157] width 18 height 9
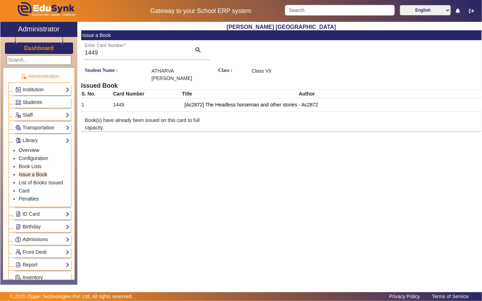
drag, startPoint x: 29, startPoint y: 103, endPoint x: 25, endPoint y: 103, distance: 3.5
click at [29, 103] on span "Students" at bounding box center [32, 103] width 19 height 6
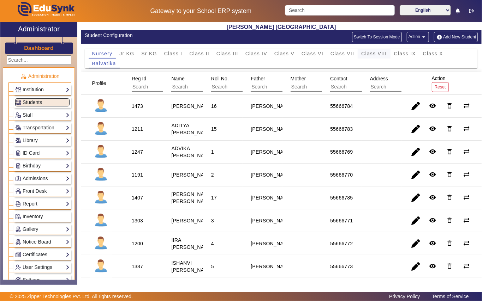
click at [377, 55] on span "Class VIII" at bounding box center [373, 53] width 25 height 5
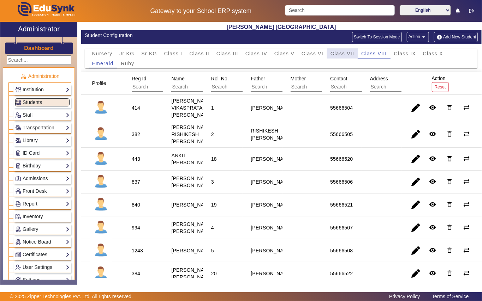
click at [352, 55] on span "Class VII" at bounding box center [342, 53] width 24 height 5
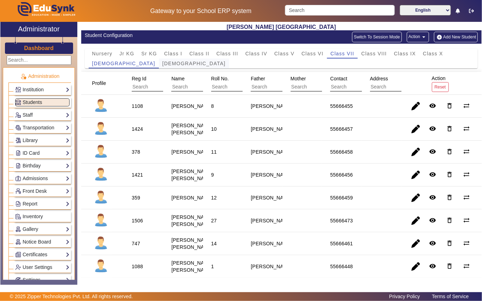
click at [162, 61] on span "[DEMOGRAPHIC_DATA]" at bounding box center [193, 63] width 63 height 5
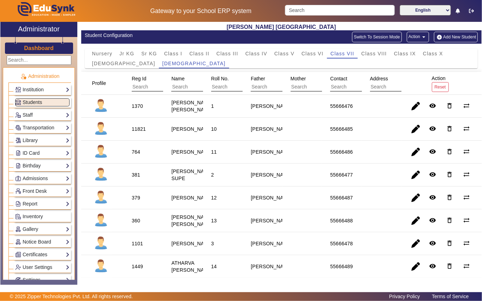
click at [138, 133] on div "11821" at bounding box center [139, 129] width 14 height 7
click at [46, 142] on link "Library" at bounding box center [42, 141] width 54 height 8
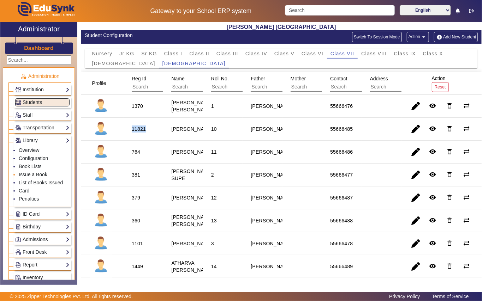
click at [41, 173] on link "Issue a Book" at bounding box center [33, 175] width 29 height 6
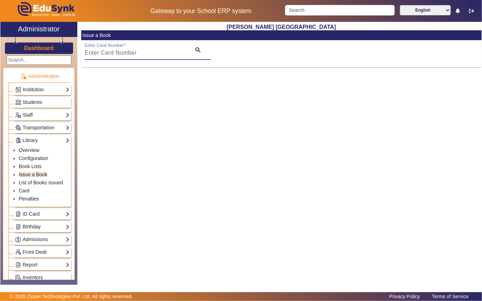
click at [153, 56] on input "Enter Card Number" at bounding box center [136, 53] width 102 height 8
paste input "11821"
type input "11821"
click at [196, 50] on mat-icon "search" at bounding box center [198, 50] width 7 height 7
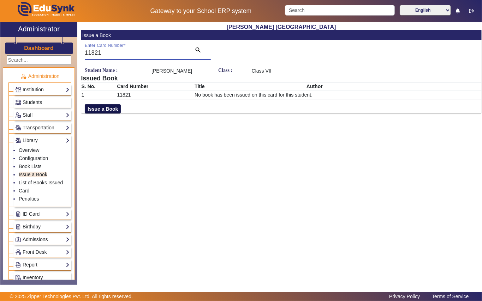
click at [97, 110] on button "Issue a Book" at bounding box center [103, 108] width 36 height 9
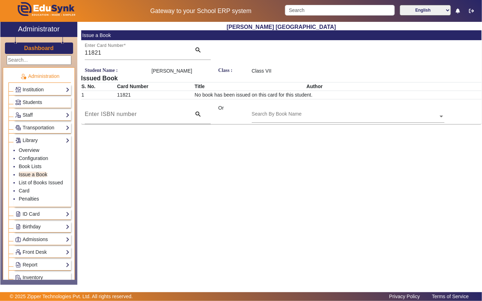
click at [312, 114] on input "text" at bounding box center [348, 116] width 193 height 7
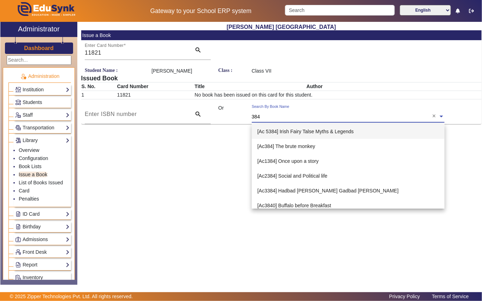
type input "3841"
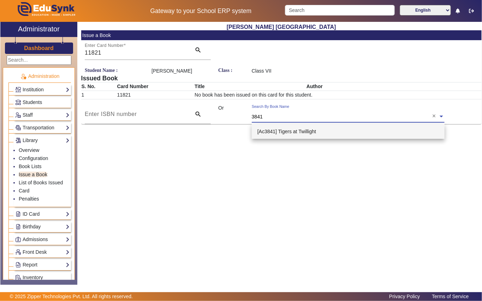
click at [301, 133] on span "[Ac3841] Tigers at Twillight" at bounding box center [286, 132] width 59 height 6
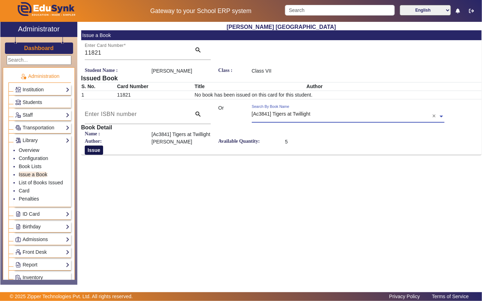
click at [98, 153] on button "Issue" at bounding box center [94, 150] width 18 height 9
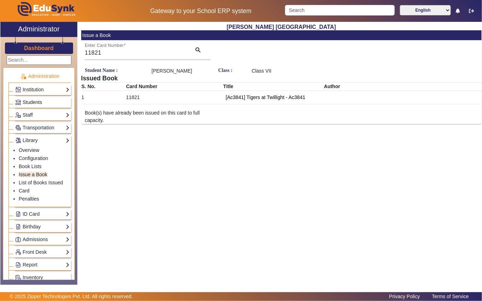
click at [36, 103] on span "Students" at bounding box center [32, 103] width 19 height 6
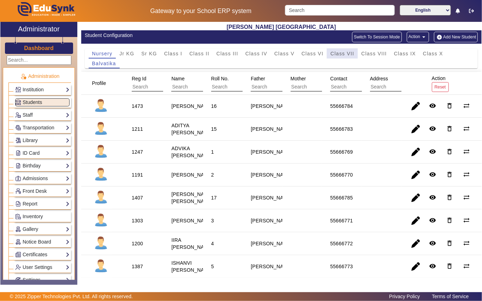
click at [330, 56] on span "Class VII" at bounding box center [342, 53] width 24 height 5
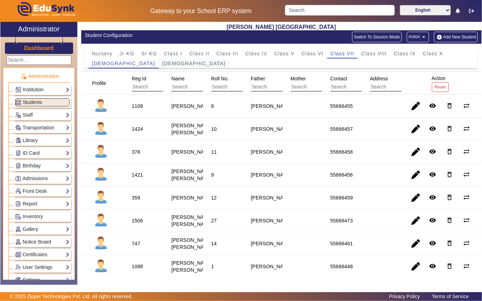
click at [162, 65] on span "[DEMOGRAPHIC_DATA]" at bounding box center [193, 63] width 63 height 5
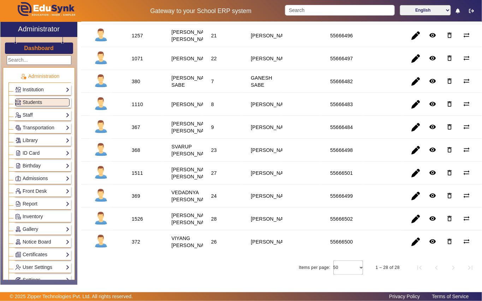
scroll to position [593, 0]
click at [139, 216] on div "1526" at bounding box center [137, 219] width 11 height 7
click at [38, 145] on link "Library" at bounding box center [42, 141] width 54 height 8
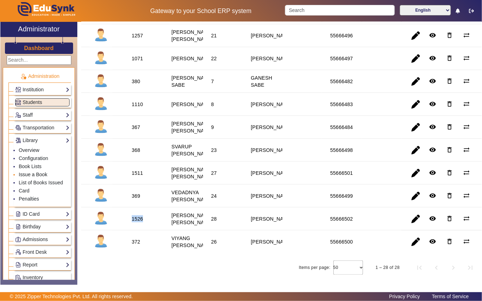
click at [32, 176] on link "Issue a Book" at bounding box center [33, 175] width 29 height 6
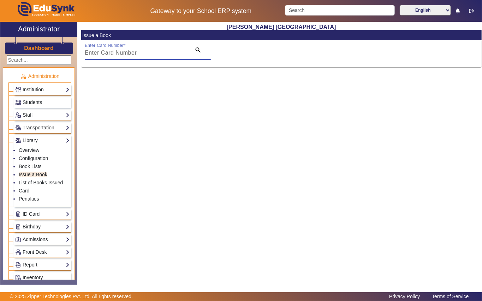
click at [160, 52] on input "Enter Card Number" at bounding box center [136, 53] width 102 height 8
paste input "1526"
type input "1526"
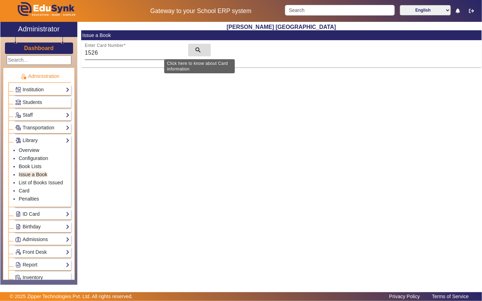
click at [197, 49] on mat-icon "search" at bounding box center [198, 50] width 7 height 7
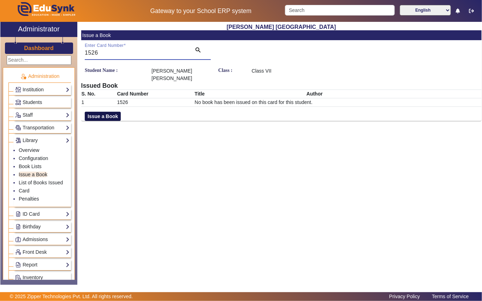
click at [112, 116] on button "Issue a Book" at bounding box center [103, 116] width 36 height 9
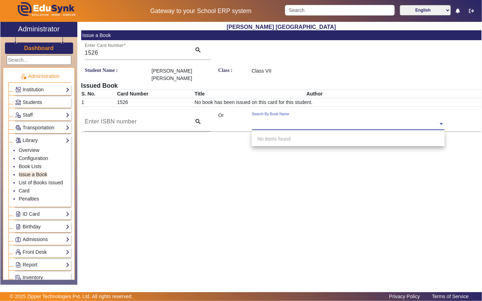
click at [313, 121] on input "text" at bounding box center [348, 124] width 193 height 7
type input "4259"
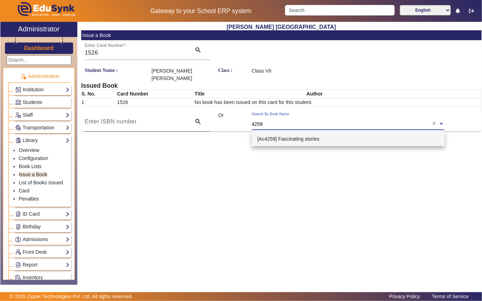
click at [311, 137] on span "[Ac4259] Fascinating stories" at bounding box center [288, 139] width 62 height 6
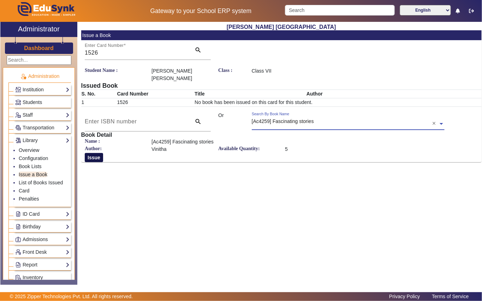
click at [96, 159] on button "Issue" at bounding box center [94, 157] width 18 height 9
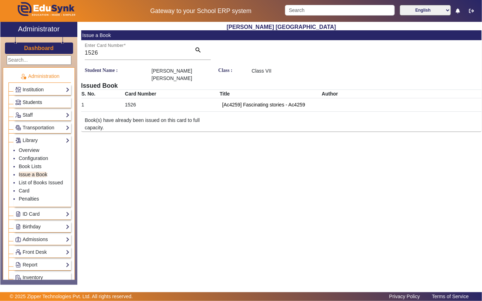
click at [31, 103] on span "Students" at bounding box center [32, 103] width 19 height 6
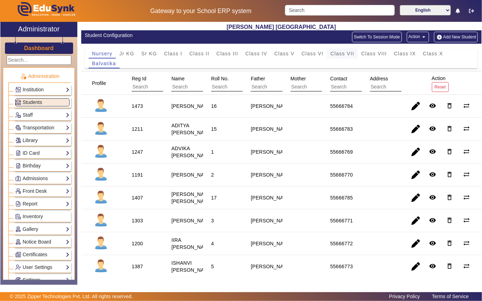
click at [342, 54] on span "Class VII" at bounding box center [342, 53] width 24 height 5
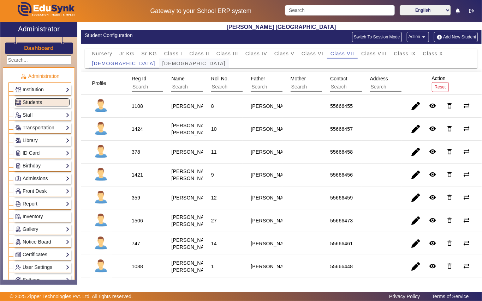
click at [162, 62] on span "[DEMOGRAPHIC_DATA]" at bounding box center [193, 63] width 63 height 5
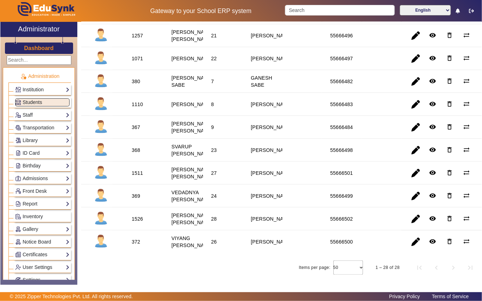
scroll to position [565, 0]
click at [137, 154] on div "368" at bounding box center [136, 150] width 8 height 7
click at [37, 141] on link "Library" at bounding box center [42, 141] width 54 height 8
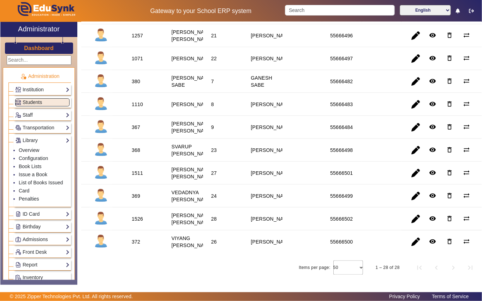
drag, startPoint x: 30, startPoint y: 178, endPoint x: 32, endPoint y: 175, distance: 4.0
click at [30, 178] on li "Issue a Book" at bounding box center [44, 175] width 51 height 8
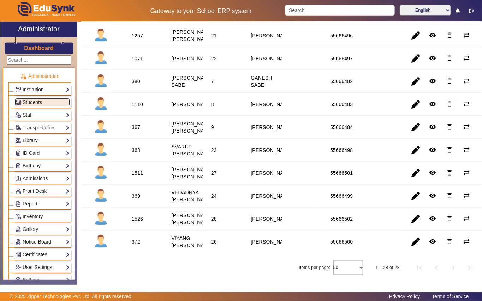
click at [38, 140] on link "Library" at bounding box center [42, 141] width 54 height 8
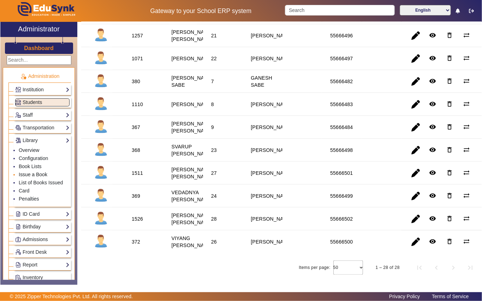
click at [36, 176] on link "Issue a Book" at bounding box center [33, 175] width 29 height 6
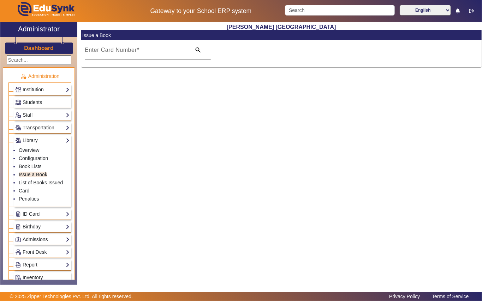
click at [157, 50] on input "Enter Card Number" at bounding box center [136, 53] width 102 height 8
paste input "368"
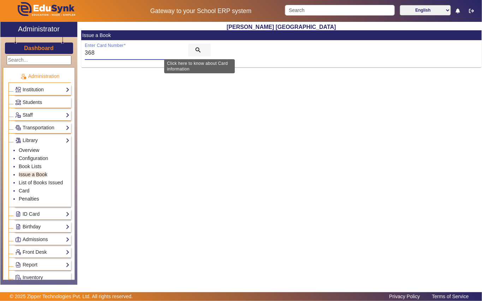
type input "368"
click at [197, 51] on mat-icon "search" at bounding box center [198, 50] width 7 height 7
click at [196, 50] on mat-icon "search" at bounding box center [198, 50] width 7 height 7
click at [198, 48] on mat-icon "search" at bounding box center [198, 50] width 7 height 7
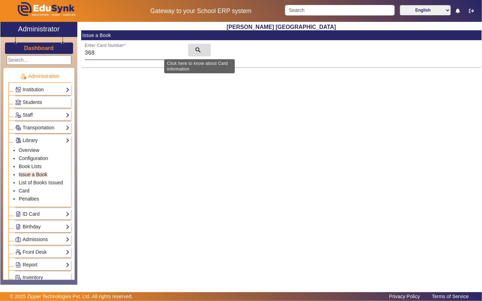
click at [198, 50] on mat-icon "search" at bounding box center [198, 50] width 7 height 7
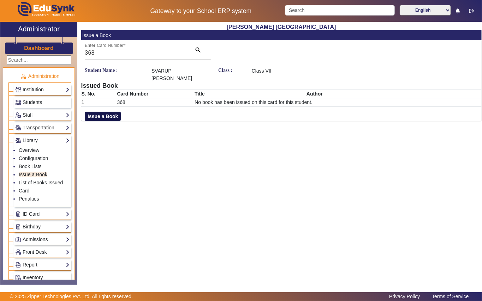
click at [102, 112] on button "Issue a Book" at bounding box center [103, 116] width 36 height 9
click at [342, 121] on input "text" at bounding box center [348, 124] width 193 height 7
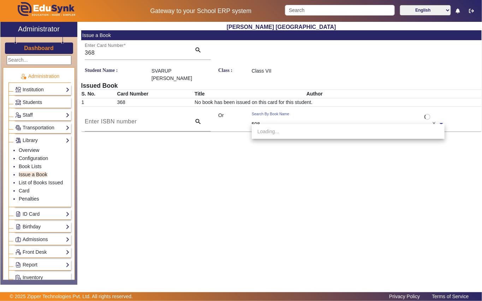
type input "5087"
click at [303, 129] on span "[Ac5087] [PERSON_NAME]: warrior king" at bounding box center [302, 132] width 90 height 6
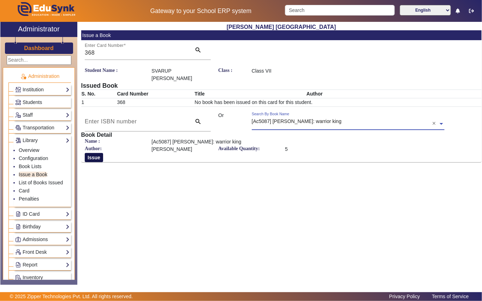
click at [95, 153] on button "Issue" at bounding box center [94, 157] width 18 height 9
